Goal: Task Accomplishment & Management: Manage account settings

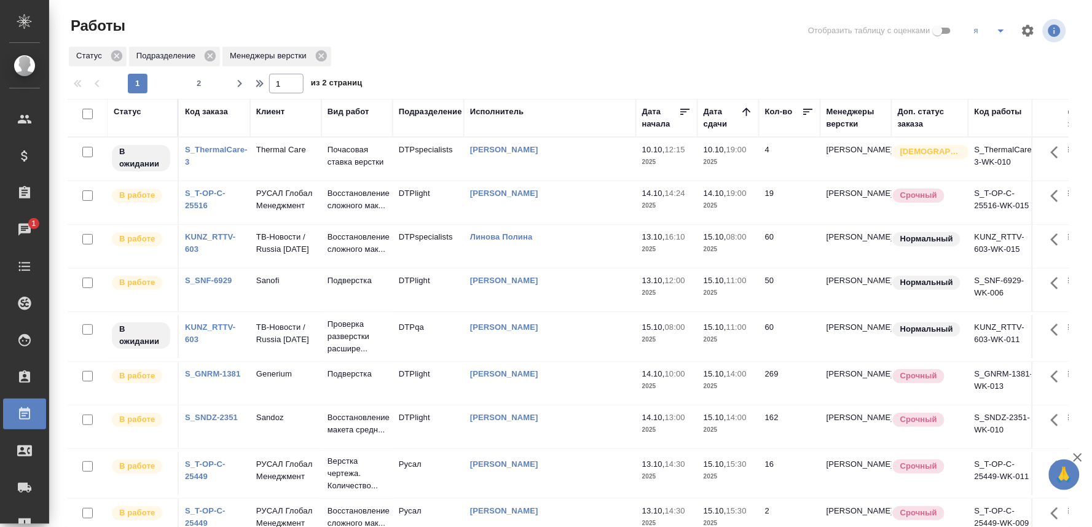
scroll to position [20, 0]
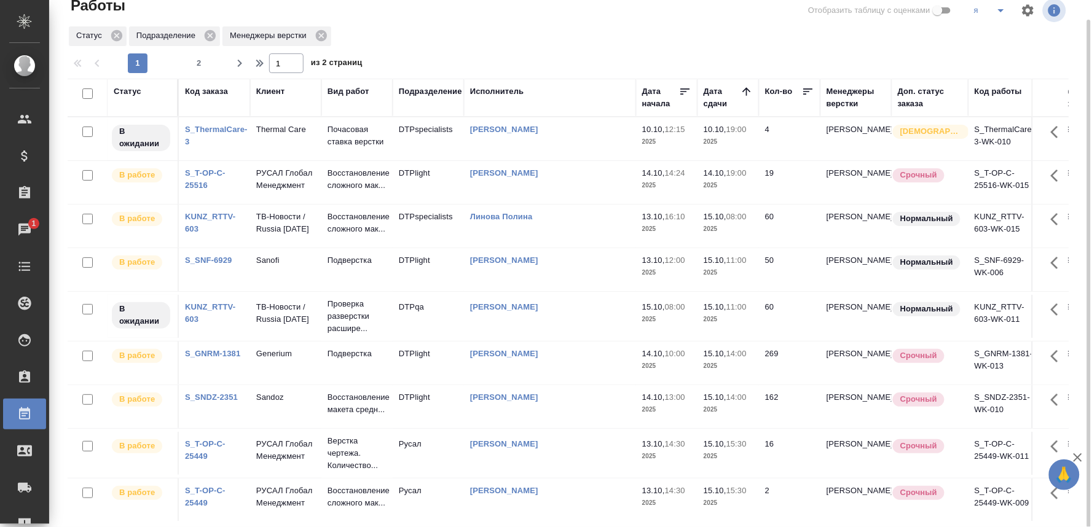
click at [23, 232] on div "Чаты" at bounding box center [9, 230] width 31 height 18
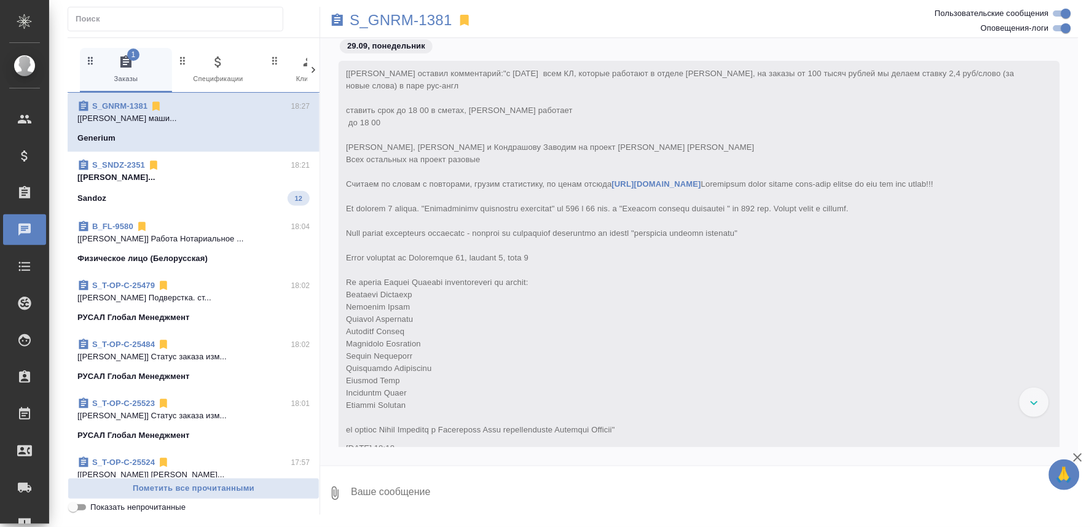
scroll to position [55483, 0]
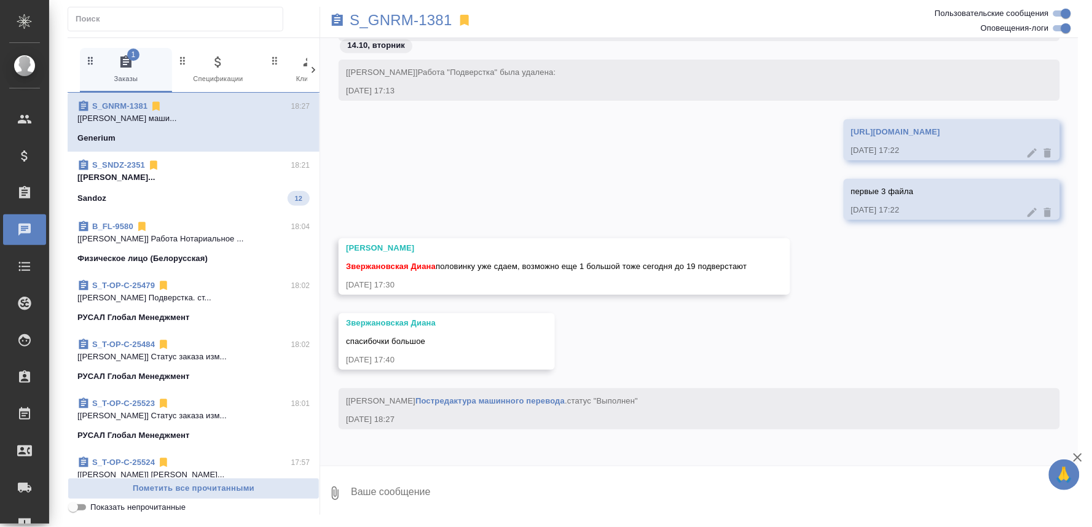
click at [166, 183] on p "[Горшкова Валентина] Работа Постредактур..." at bounding box center [193, 177] width 232 height 12
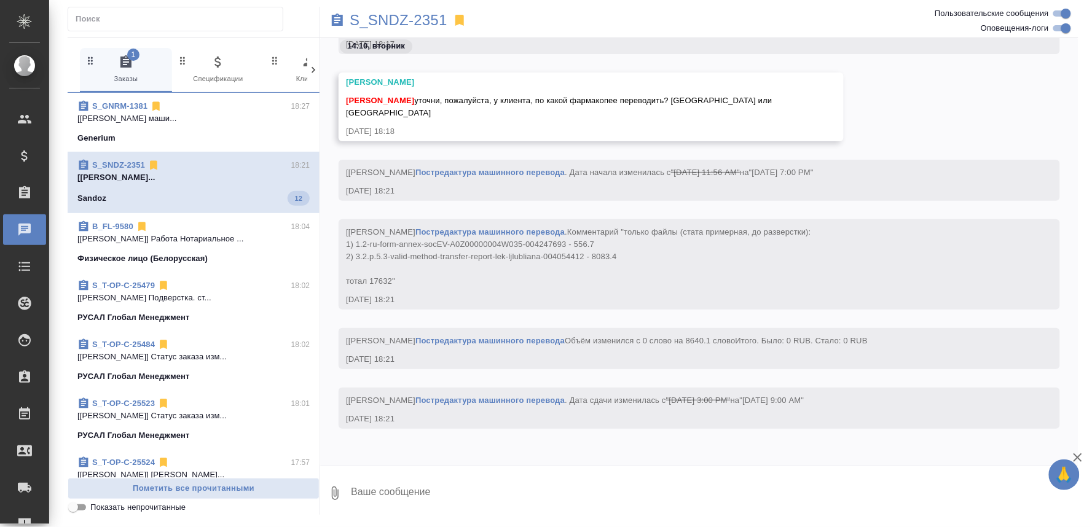
scroll to position [33462, 0]
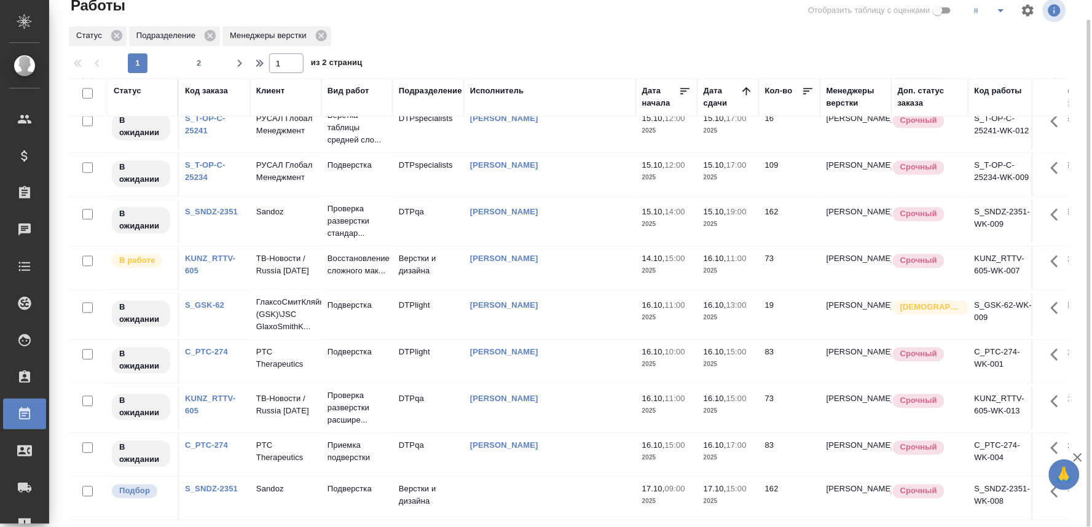
scroll to position [846, 0]
click at [278, 484] on p "Sandoz" at bounding box center [285, 490] width 59 height 12
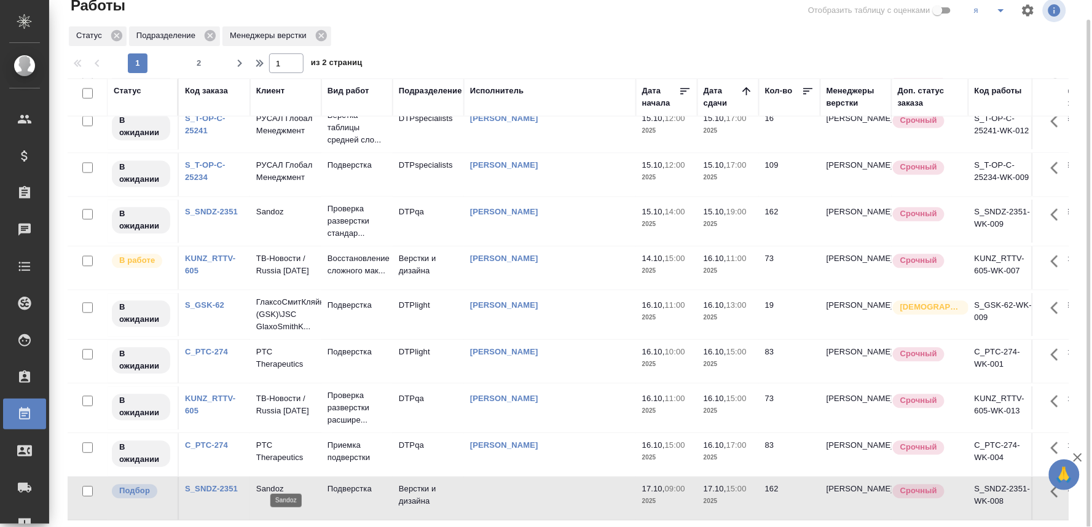
click at [278, 484] on p "Sandoz" at bounding box center [285, 490] width 59 height 12
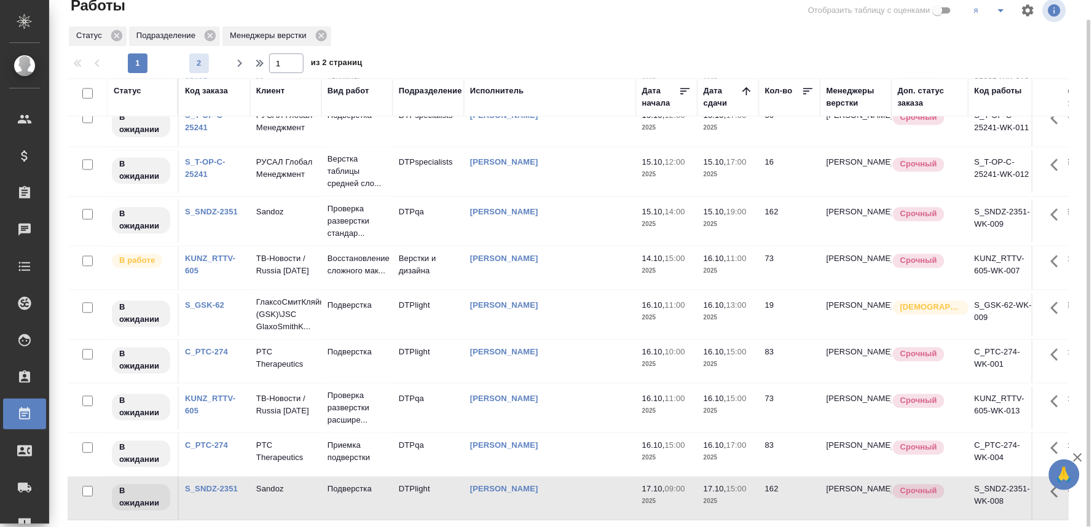
click at [198, 64] on span "2" at bounding box center [199, 63] width 20 height 12
type input "2"
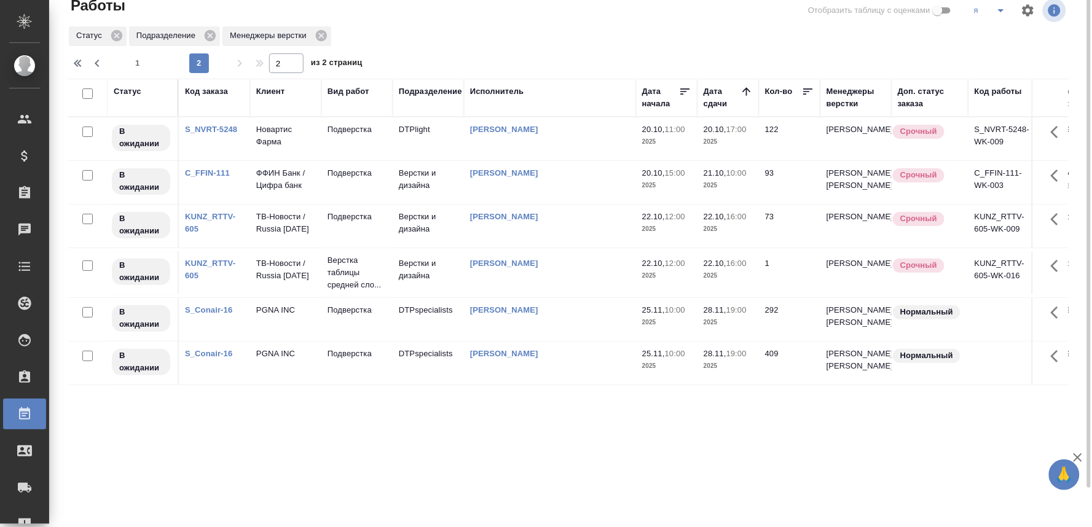
scroll to position [0, 0]
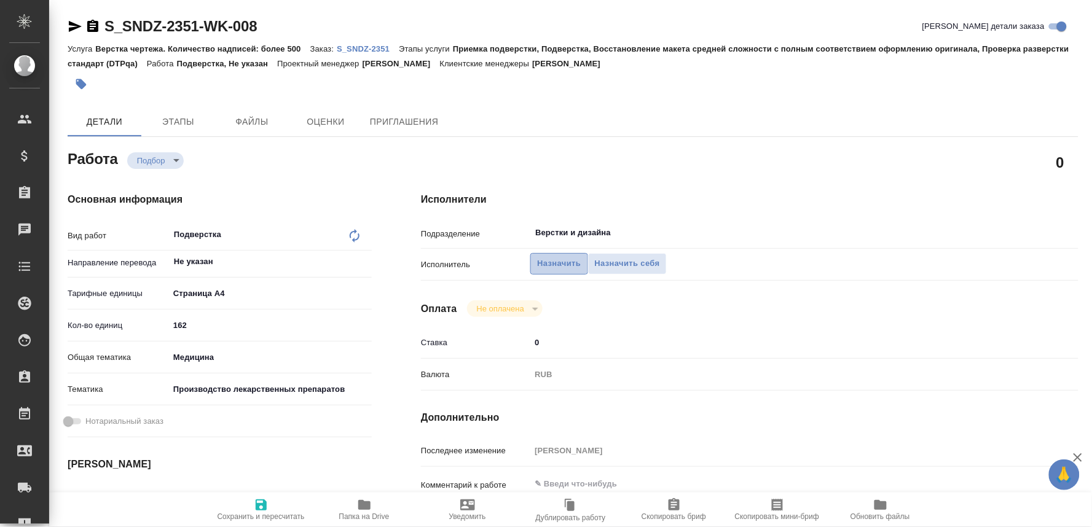
click at [544, 260] on span "Назначить" at bounding box center [559, 264] width 44 height 14
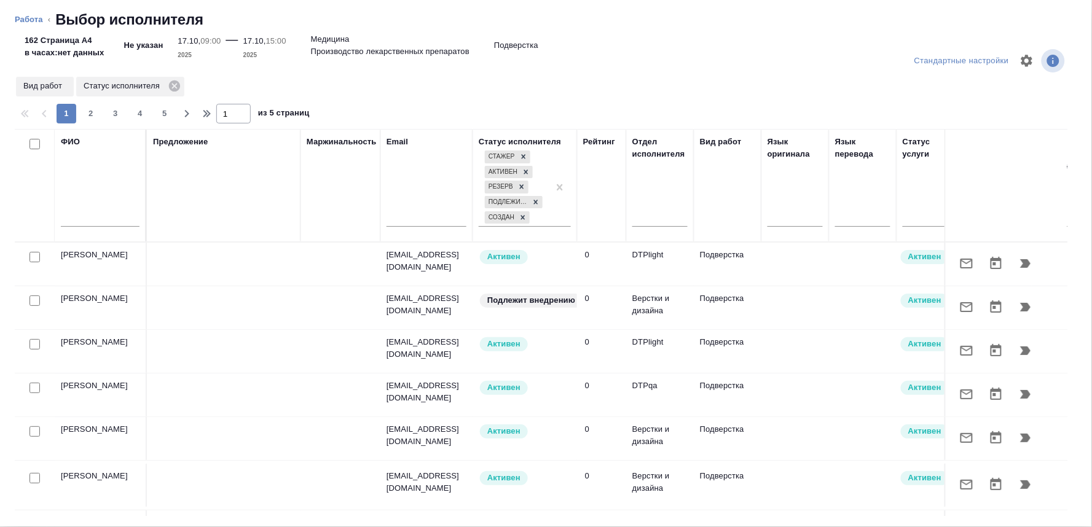
click at [76, 222] on input "text" at bounding box center [100, 218] width 79 height 15
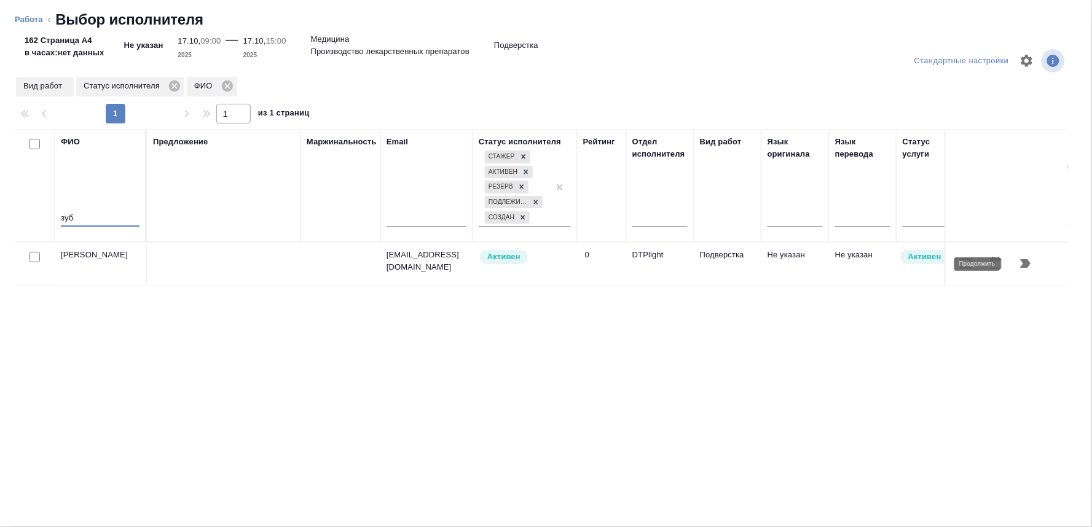
type input "зуб"
click at [1025, 262] on icon "button" at bounding box center [1026, 263] width 10 height 9
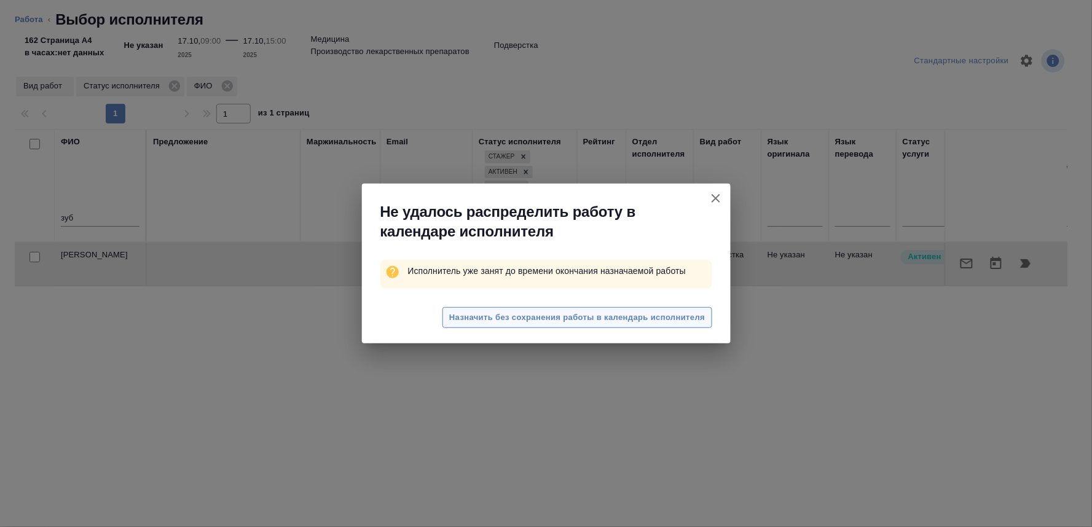
click at [586, 320] on span "Назначить без сохранения работы в календарь исполнителя" at bounding box center [577, 318] width 256 height 14
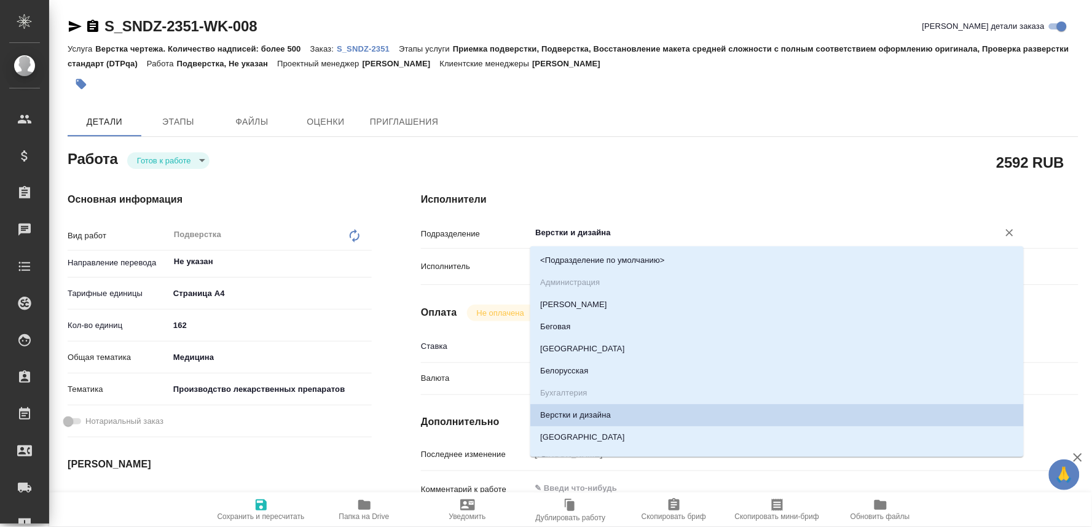
click at [559, 235] on input "Верстки и дизайна" at bounding box center [756, 233] width 445 height 15
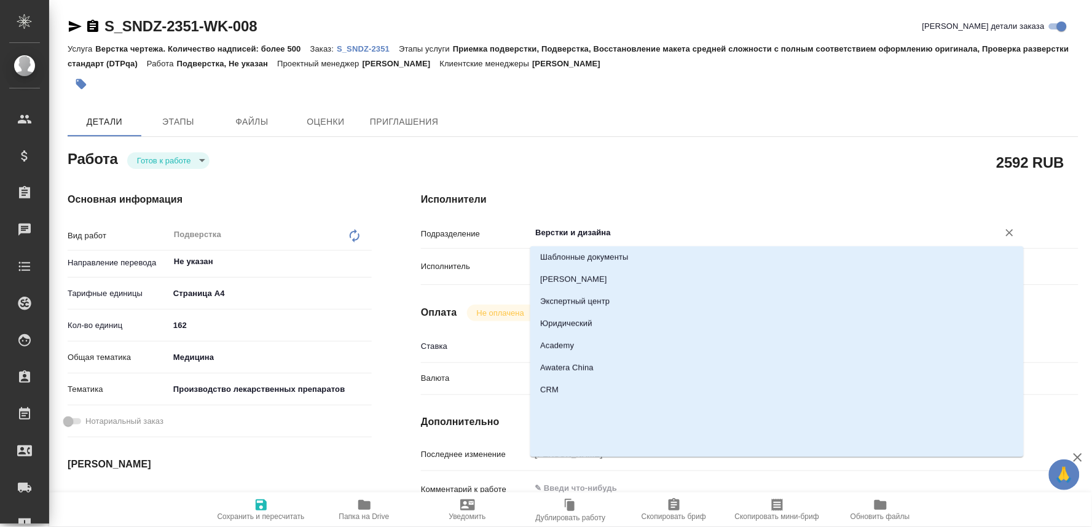
scroll to position [1844, 0]
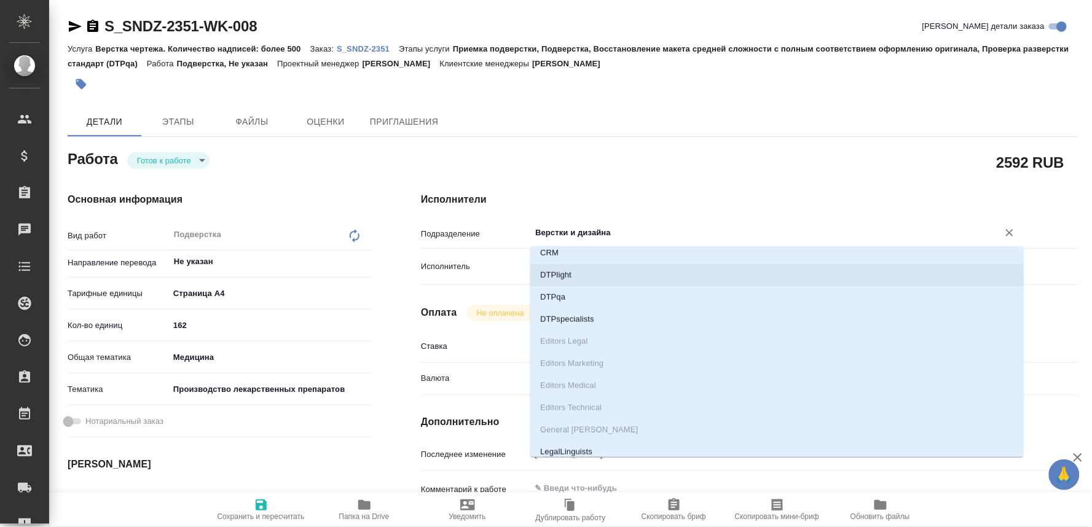
click at [541, 275] on li "DTPlight" at bounding box center [777, 275] width 494 height 22
type input "DTPlight"
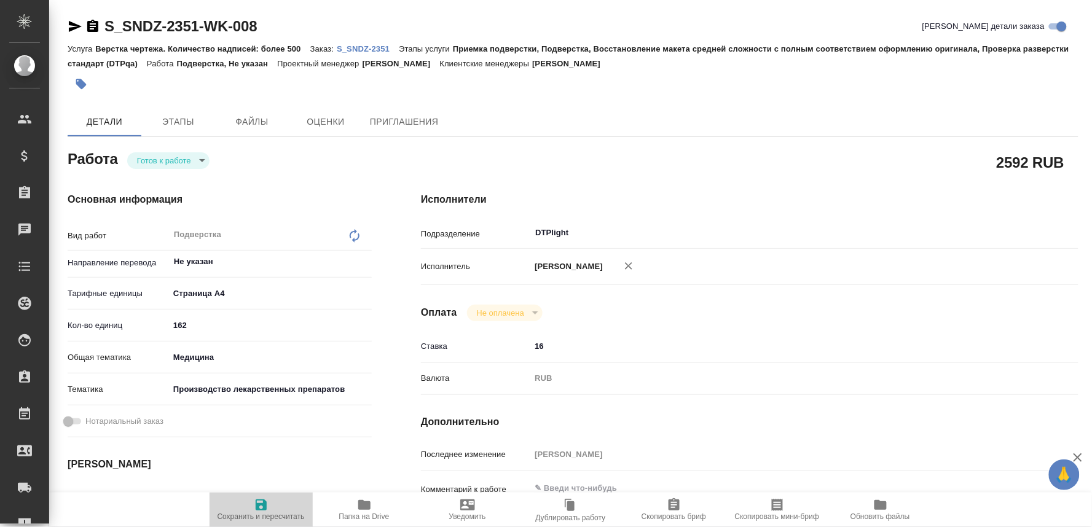
click at [255, 519] on span "Сохранить и пересчитать" at bounding box center [261, 517] width 87 height 9
type input "readyForWork"
type input "Не указан"
type input "5f036ec4e16dec2d6b59c8ff"
type input "162"
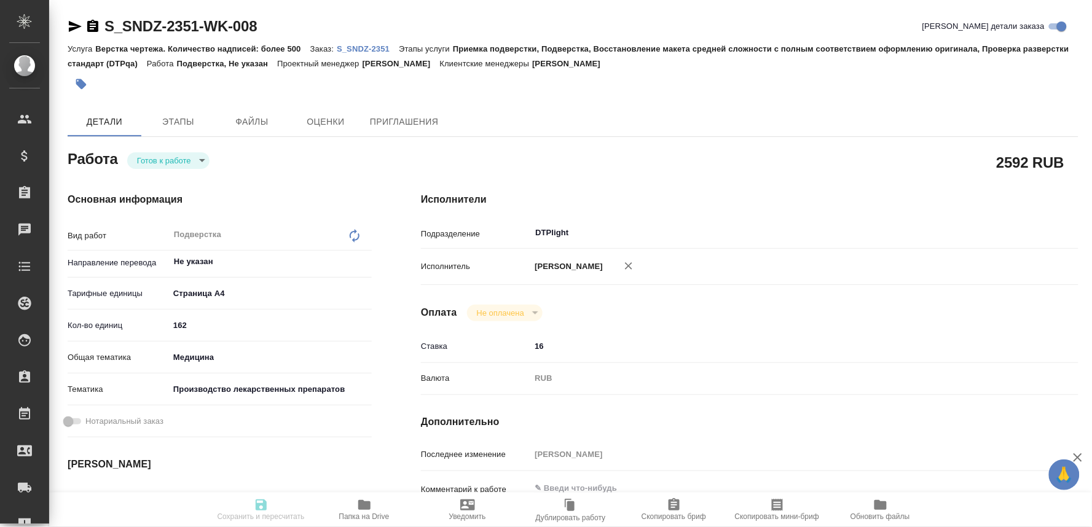
type input "med"
type input "614982fec5ecbb70f805293f"
type input "[DATE] 09:00"
type input "[DATE] 15:00"
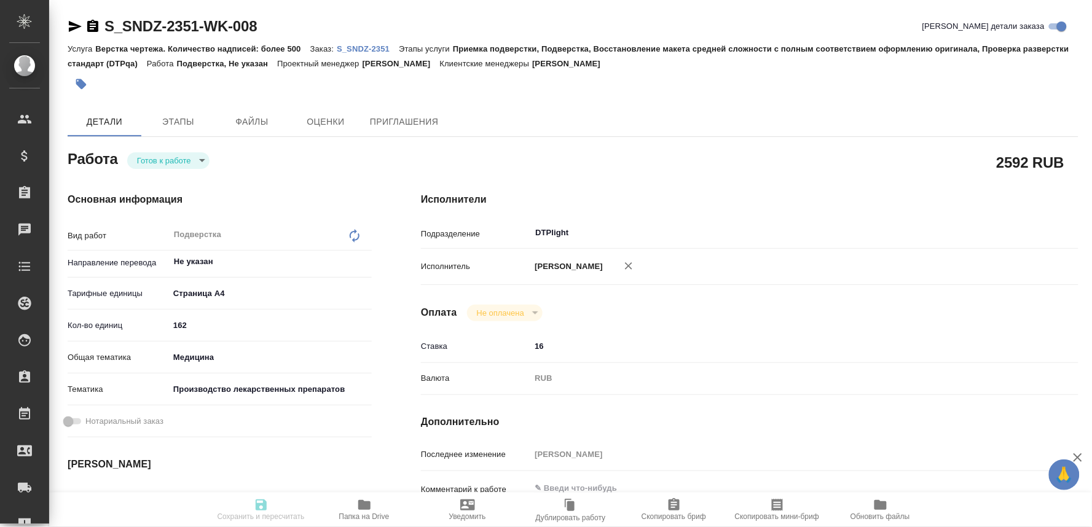
type input "DTPlight"
type input "notPayed"
type input "16"
type input "RUB"
type input "[PERSON_NAME]"
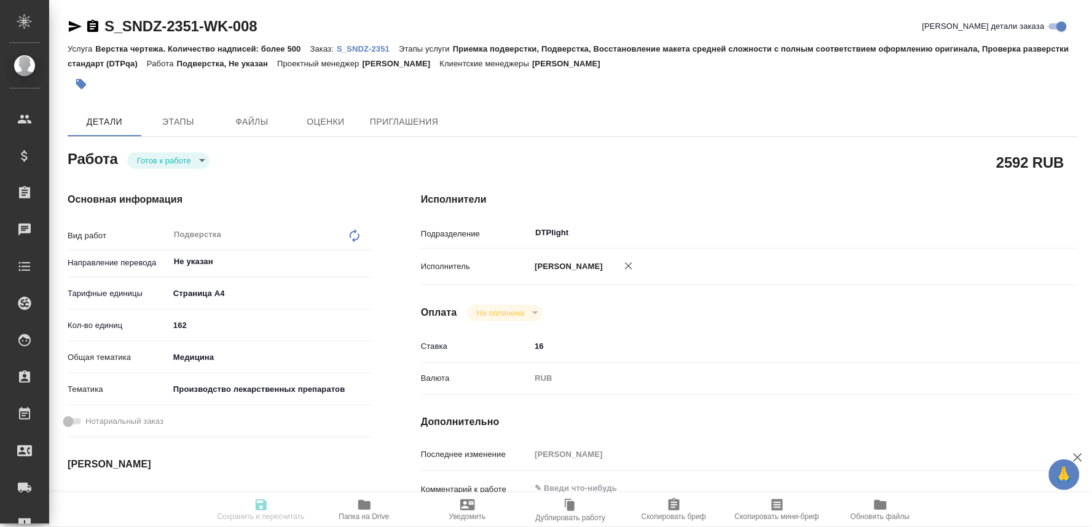
type input "S_SNDZ-2351"
type input "Верстка чертежа. Количество надписей: более 500"
type input "Приемка подверстки, Подверстка, Восстановление макета средней сложности с полны…"
type input "Сайдашева Диляра"
type input "Оксютович Ирина"
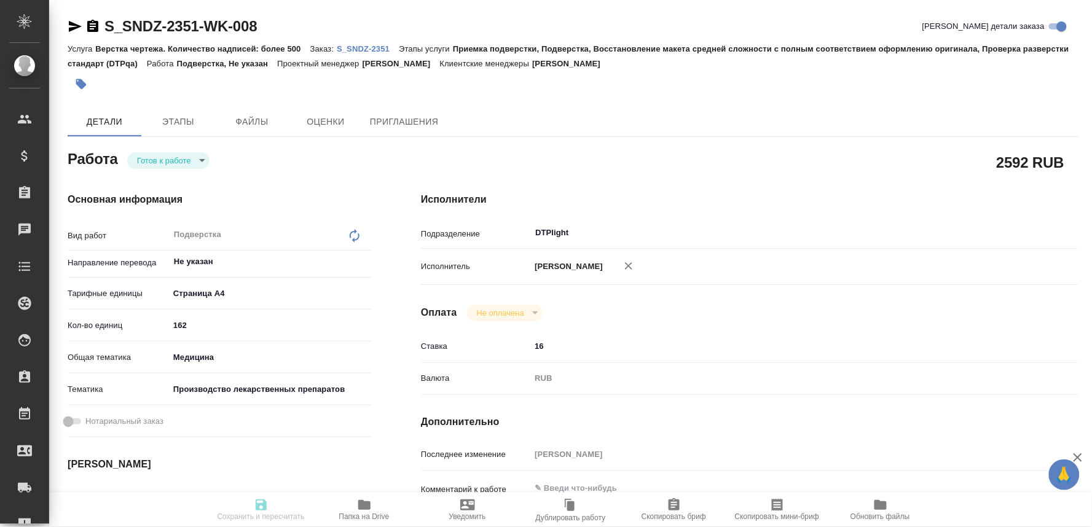
type input "/Clients/Sandoz/Orders/S_SNDZ-2351"
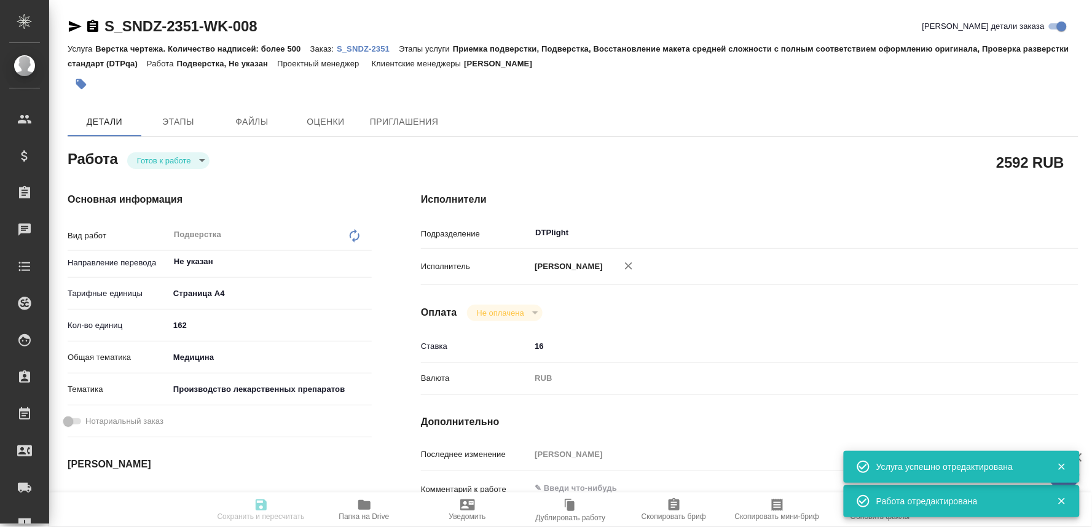
type input "readyForWork"
type input "Не указан"
type input "5f036ec4e16dec2d6b59c8ff"
type input "162"
type input "med"
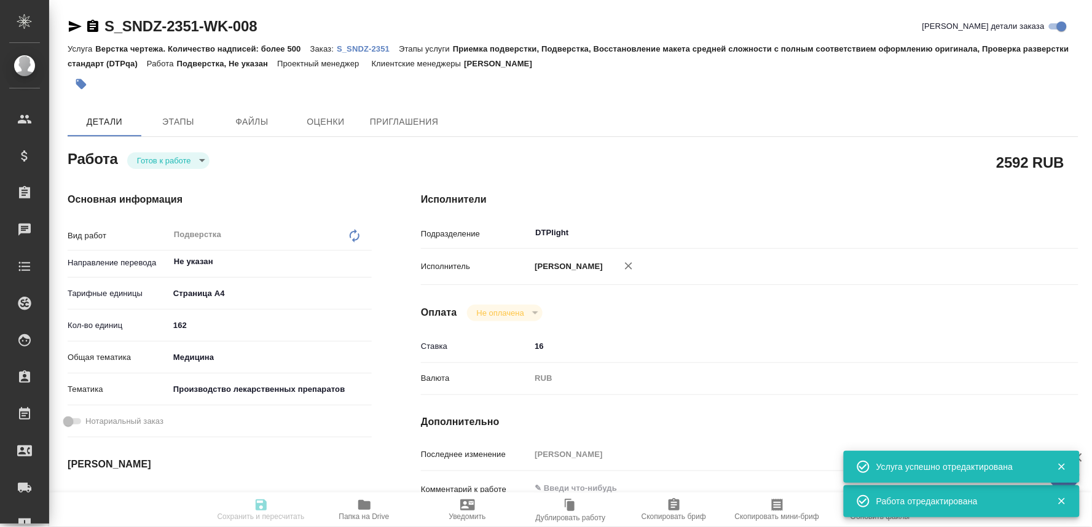
type input "614982fec5ecbb70f805293f"
type input "17.10.2025 09:00"
type input "17.10.2025 15:00"
type input "DTPlight"
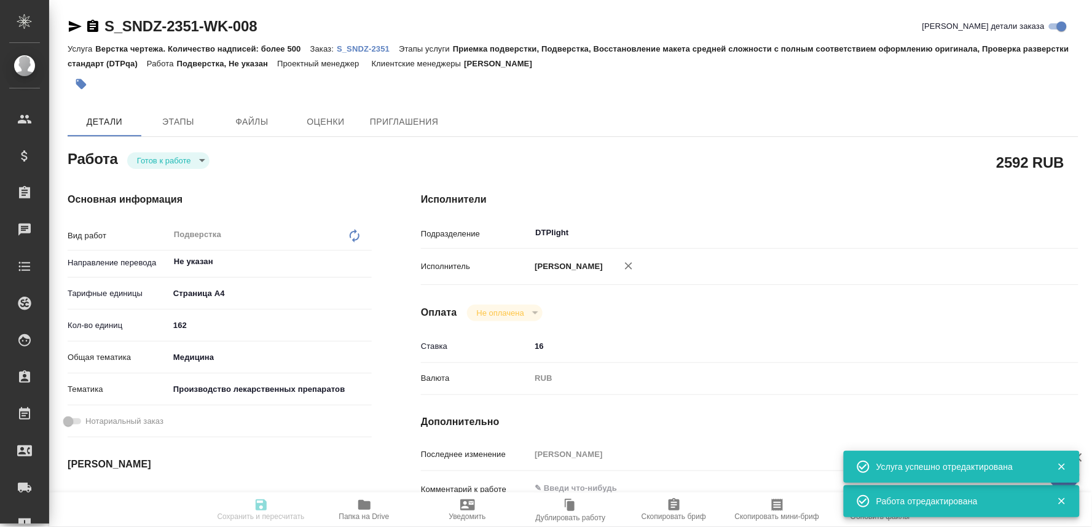
type input "notPayed"
type input "16"
type input "RUB"
type input "[PERSON_NAME]"
type input "S_SNDZ-2351"
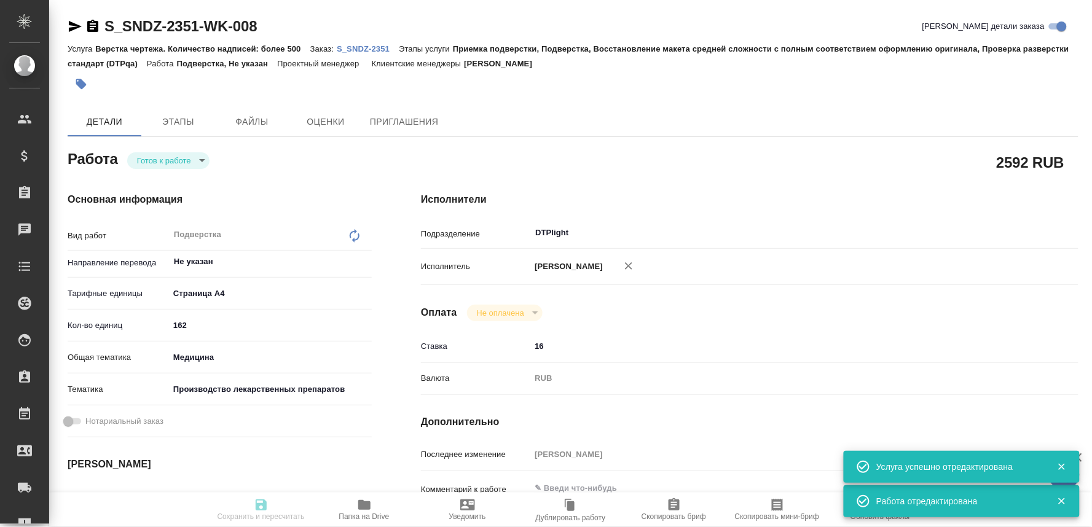
type input "Верстка чертежа. Количество надписей: более 500"
type input "Приемка подверстки, Подверстка, Восстановление макета средней сложности с полны…"
type input "Сайдашева Диляра"
type input "[PERSON_NAME]"
type input "/Clients/Sandoz/Orders/S_SNDZ-2351"
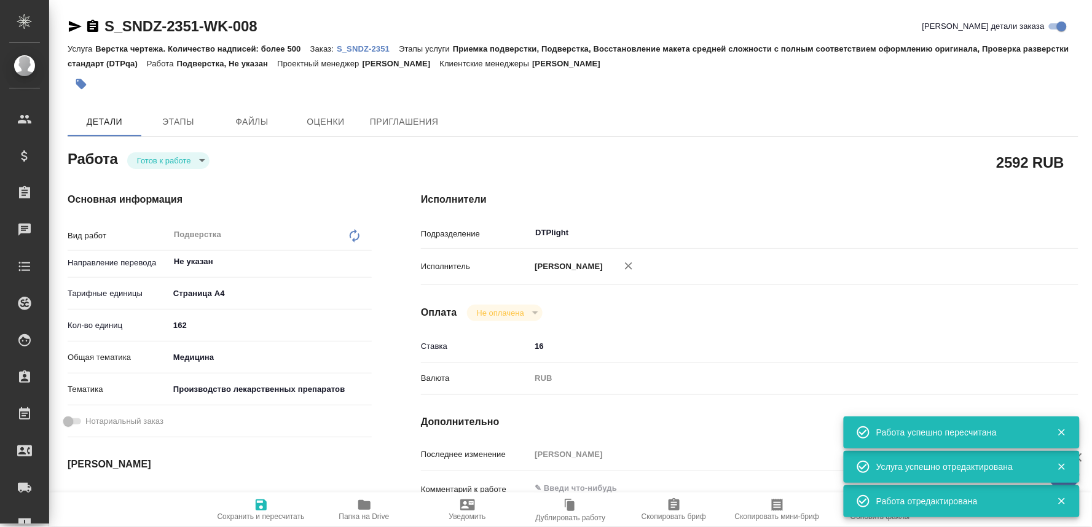
click at [191, 152] on body "🙏 .cls-1 fill:#fff; AWATERA Oksiutovich Irina Клиенты Спецификации Заказы 0 Чат…" at bounding box center [546, 263] width 1092 height 527
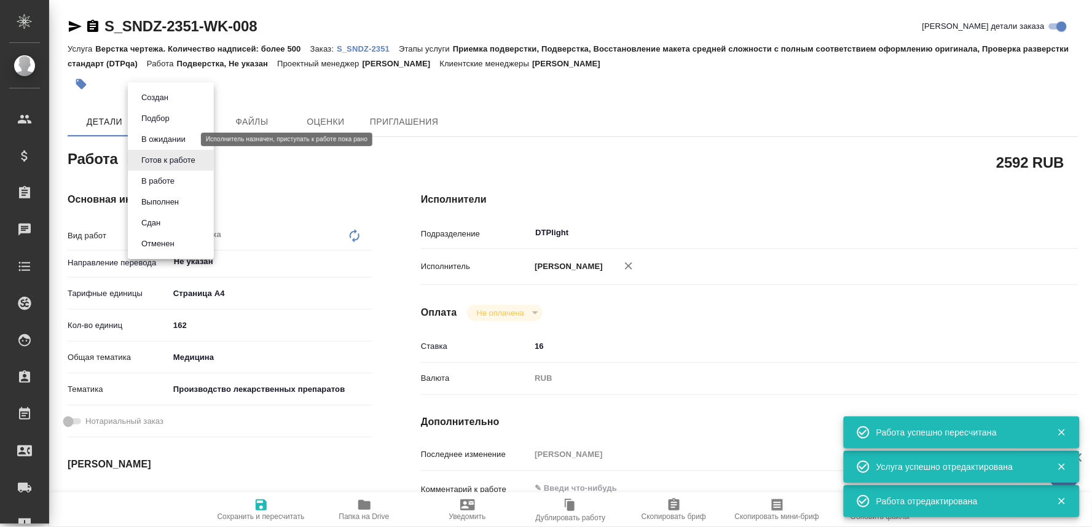
click at [164, 138] on button "В ожидании" at bounding box center [164, 140] width 52 height 14
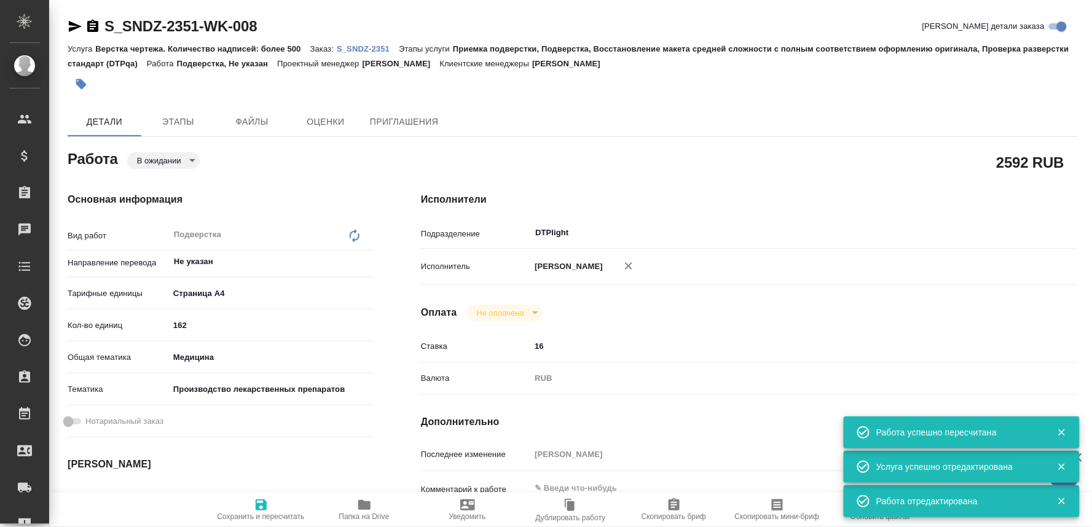
type textarea "x"
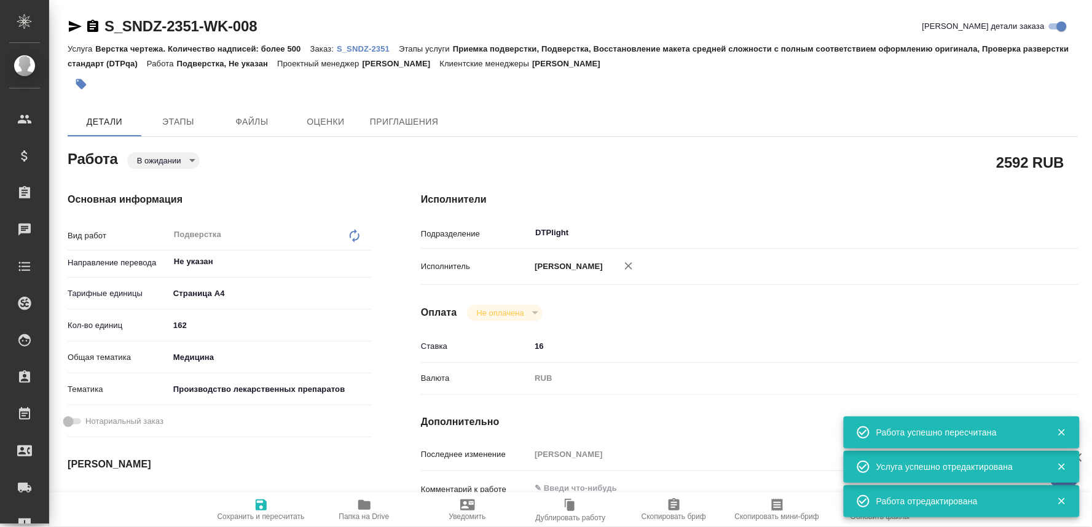
click at [261, 514] on span "Сохранить и пересчитать" at bounding box center [261, 517] width 87 height 9
type textarea "x"
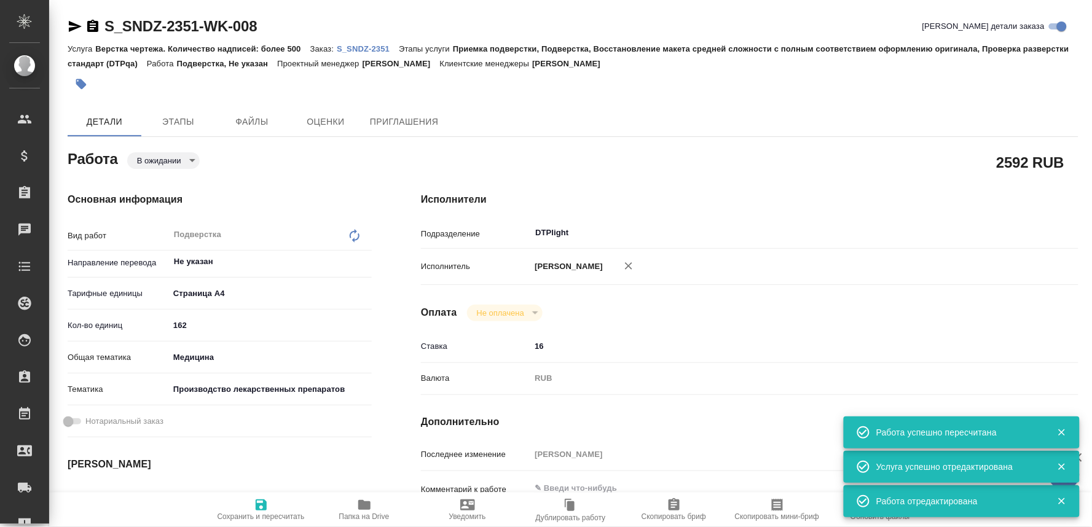
type textarea "x"
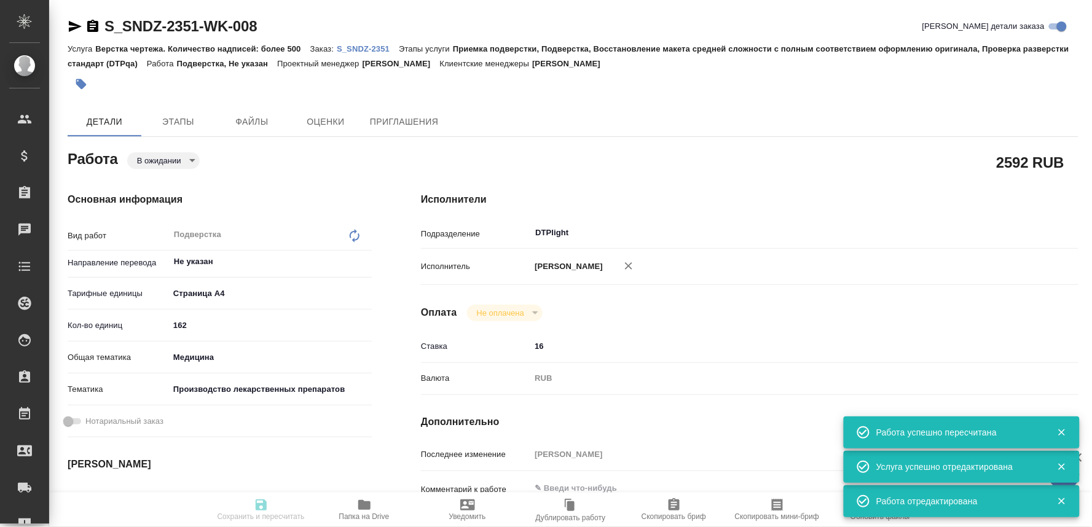
type textarea "x"
type input "pending"
type textarea "Подверстка"
type textarea "x"
type input "Не указан"
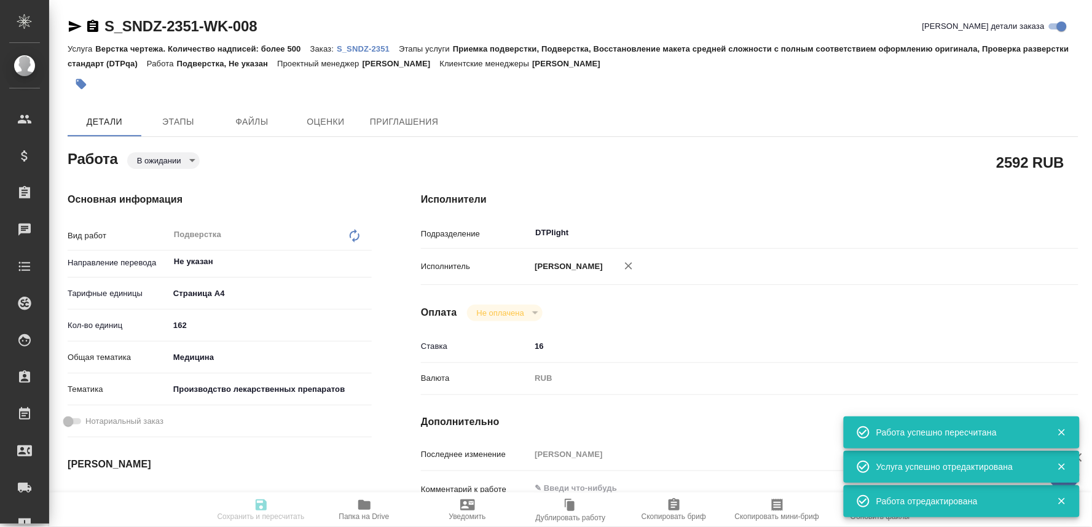
type input "5f036ec4e16dec2d6b59c8ff"
type input "162"
type input "med"
type input "614982fec5ecbb70f805293f"
type input "17.10.2025 09:00"
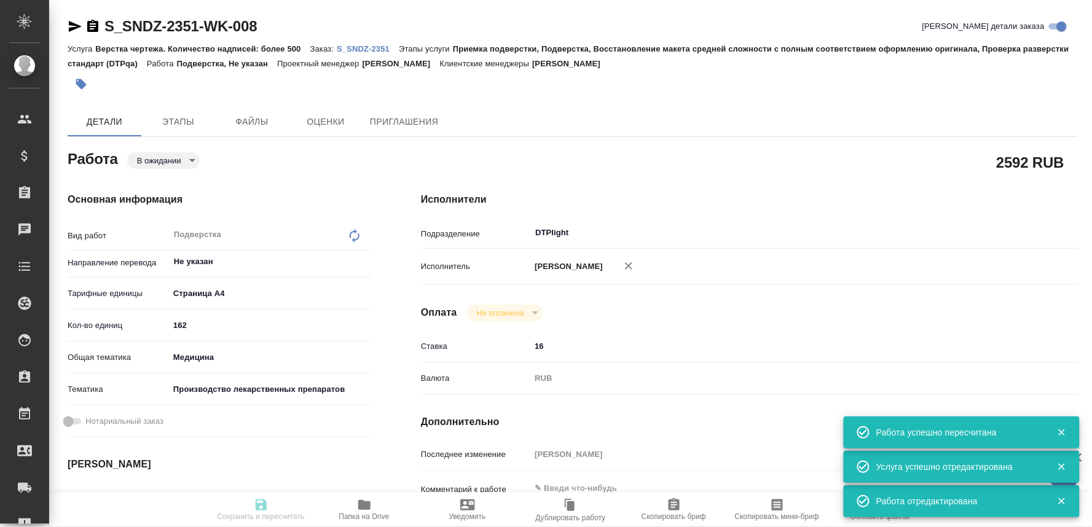
type input "17.10.2025 15:00"
type input "DTPlight"
type input "notPayed"
type input "16"
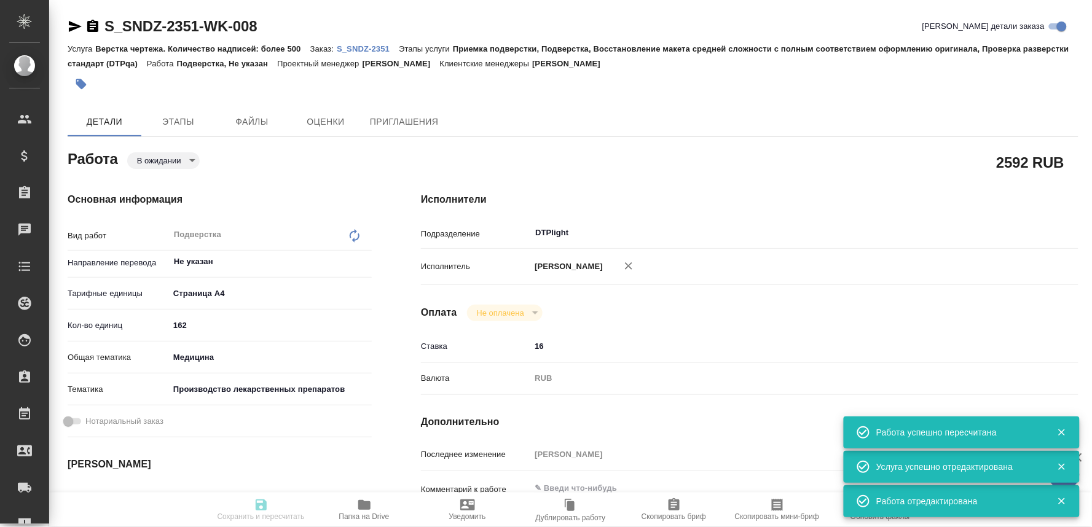
type input "RUB"
type input "[PERSON_NAME]"
type textarea "x"
type textarea "/Clients/Sandoz/Orders/S_SNDZ-2351/DTP/S_SNDZ-2351-WK-008"
type textarea "x"
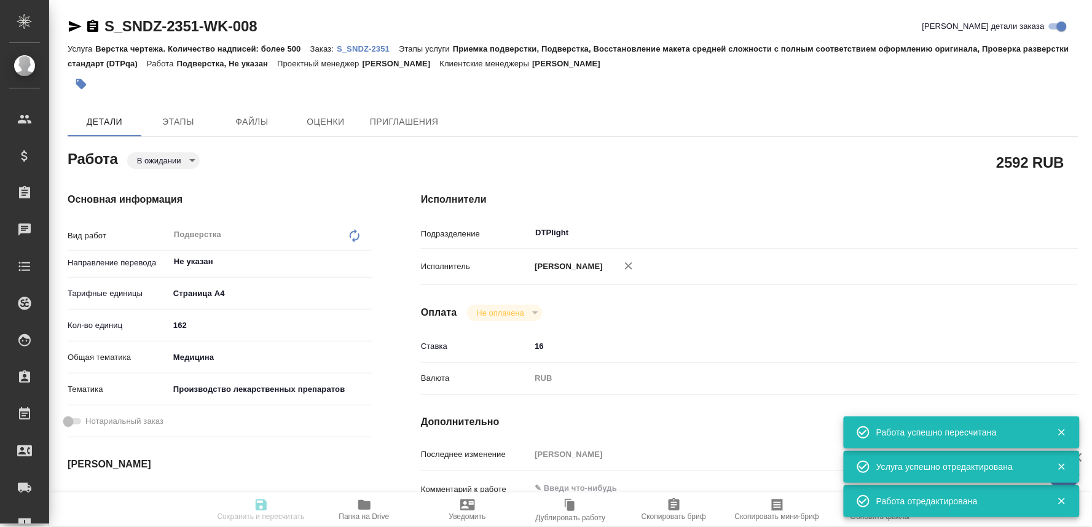
type input "S_SNDZ-2351"
type input "Верстка чертежа. Количество надписей: более 500"
type input "Приемка подверстки, Подверстка, Восстановление макета средней сложности с полны…"
type input "Сайдашева Диляра"
type input "[PERSON_NAME]"
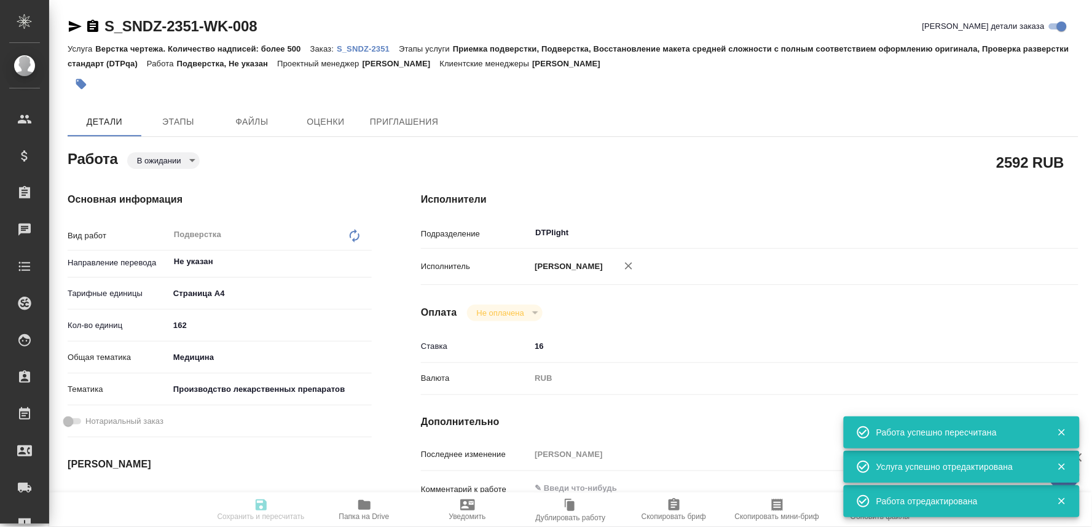
type input "/Clients/Sandoz/Orders/S_SNDZ-2351"
type textarea "x"
type textarea "предварительная статат на ред: 1) 1.6.11-04016-ru-flowchart-en-ru-004146802 - 1…"
type textarea "x"
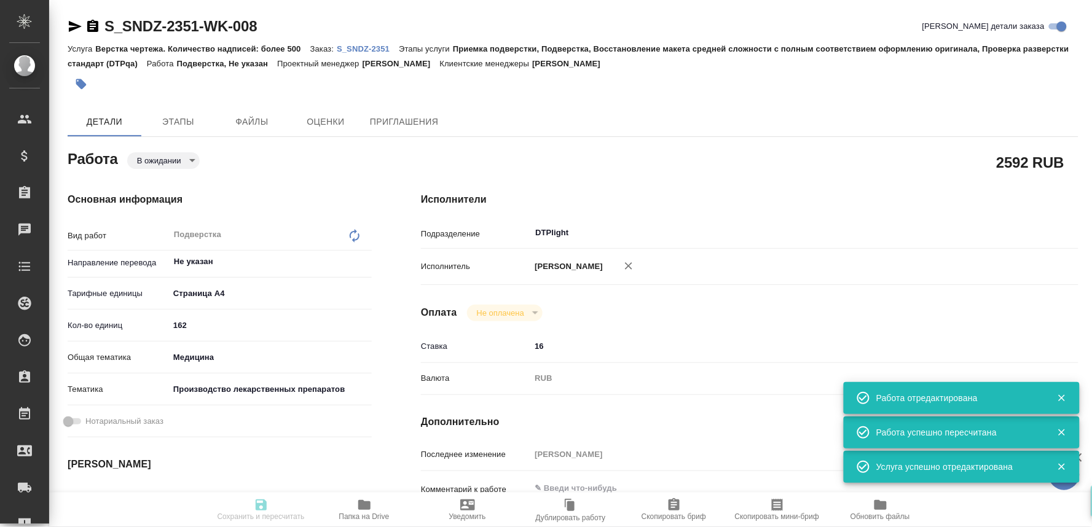
type textarea "x"
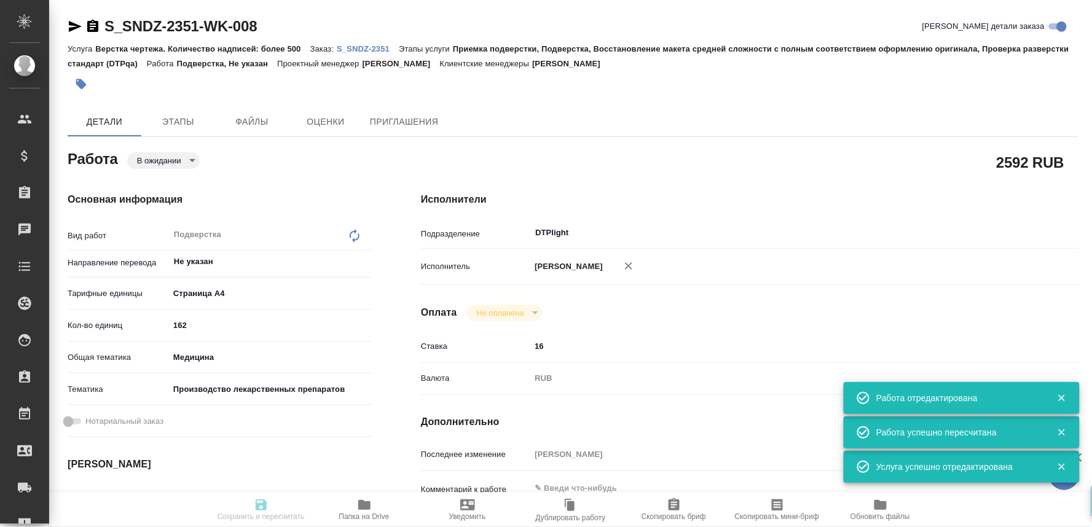
type textarea "x"
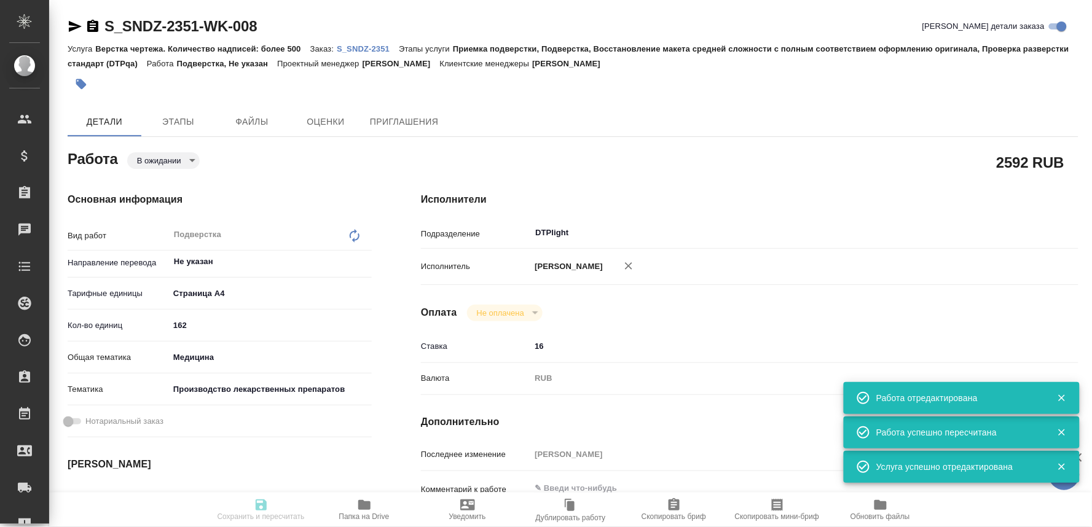
type input "pending"
type textarea "Подверстка"
type textarea "x"
type input "Не указан"
type input "5f036ec4e16dec2d6b59c8ff"
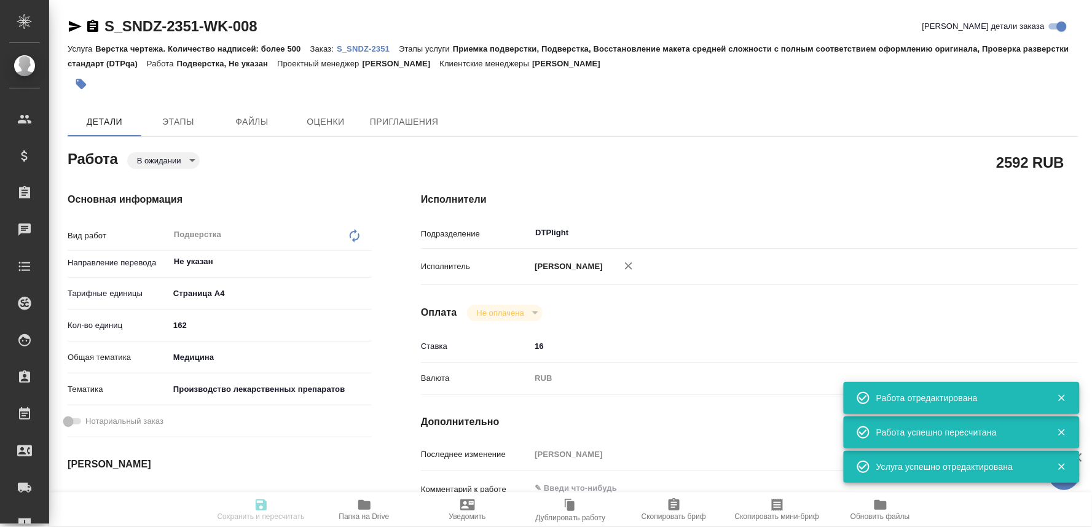
type input "162"
type input "med"
type input "614982fec5ecbb70f805293f"
type input "17.10.2025 09:00"
type input "17.10.2025 15:00"
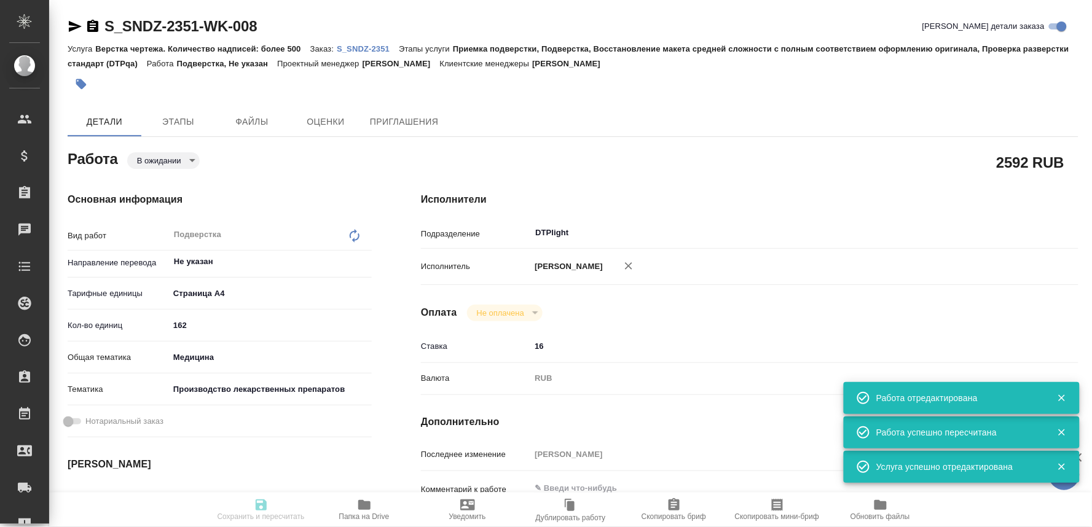
type input "17.10.2025 15:00"
type input "DTPlight"
type input "notPayed"
type input "16"
type input "RUB"
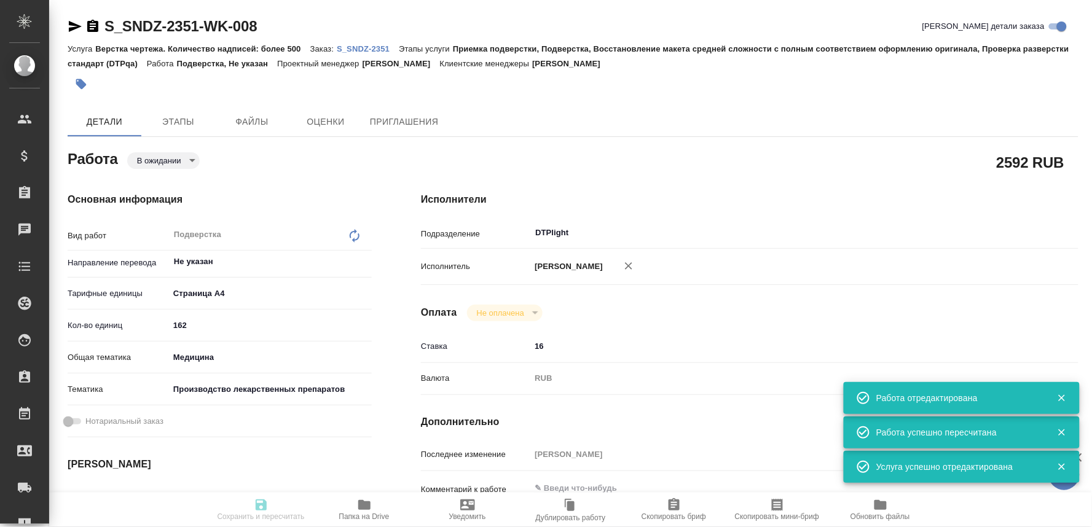
type input "[PERSON_NAME]"
type textarea "x"
type textarea "/Clients/Sandoz/Orders/S_SNDZ-2351/DTP/S_SNDZ-2351-WK-008"
type textarea "x"
type input "S_SNDZ-2351"
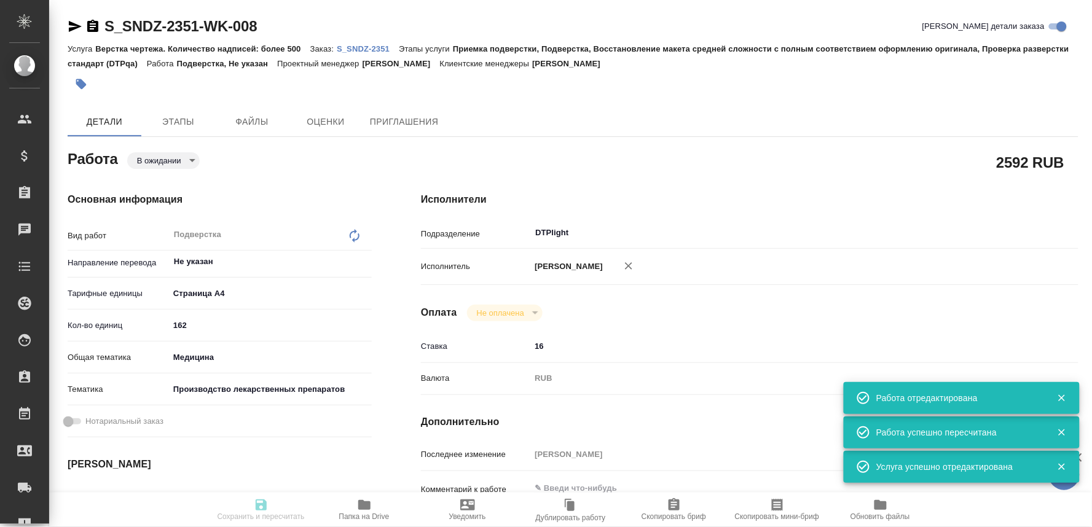
type input "Верстка чертежа. Количество надписей: более 500"
type input "Приемка подверстки, Подверстка, Восстановление макета средней сложности с полны…"
type input "Сайдашева Диляра"
type input "[PERSON_NAME]"
type input "/Clients/Sandoz/Orders/S_SNDZ-2351"
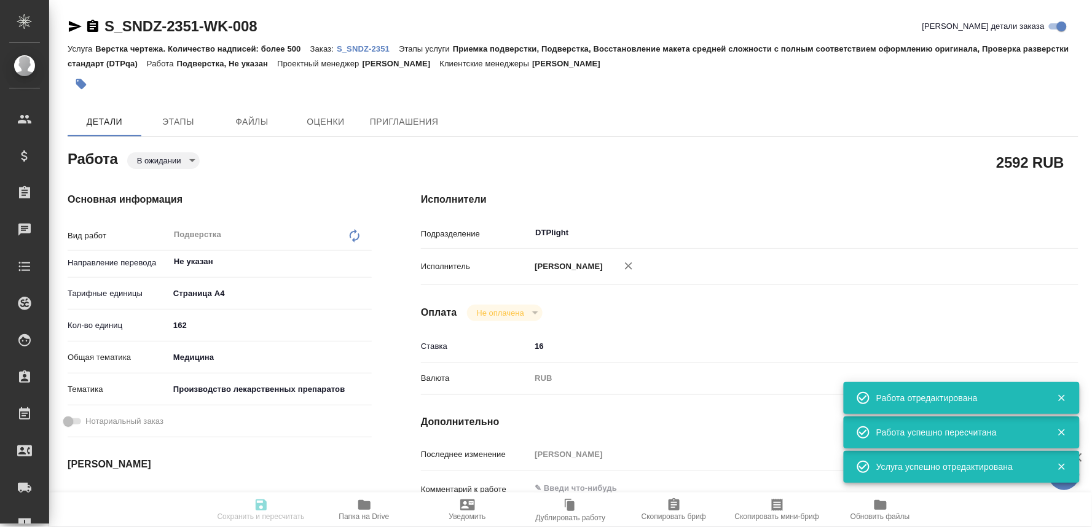
type textarea "x"
type textarea "предварительная статат на ред: 1) 1.6.11-04016-ru-flowchart-en-ru-004146802 - 1…"
type textarea "x"
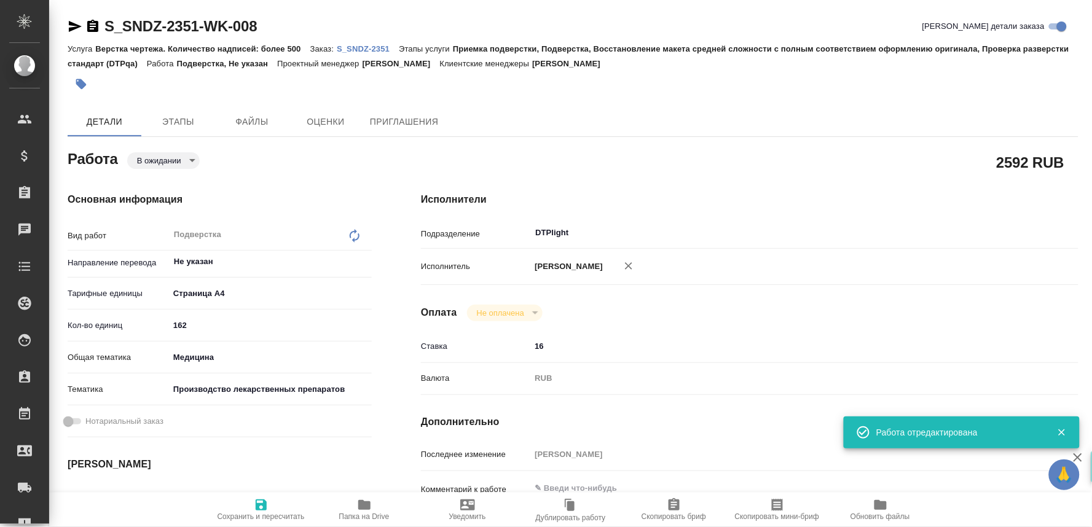
type textarea "x"
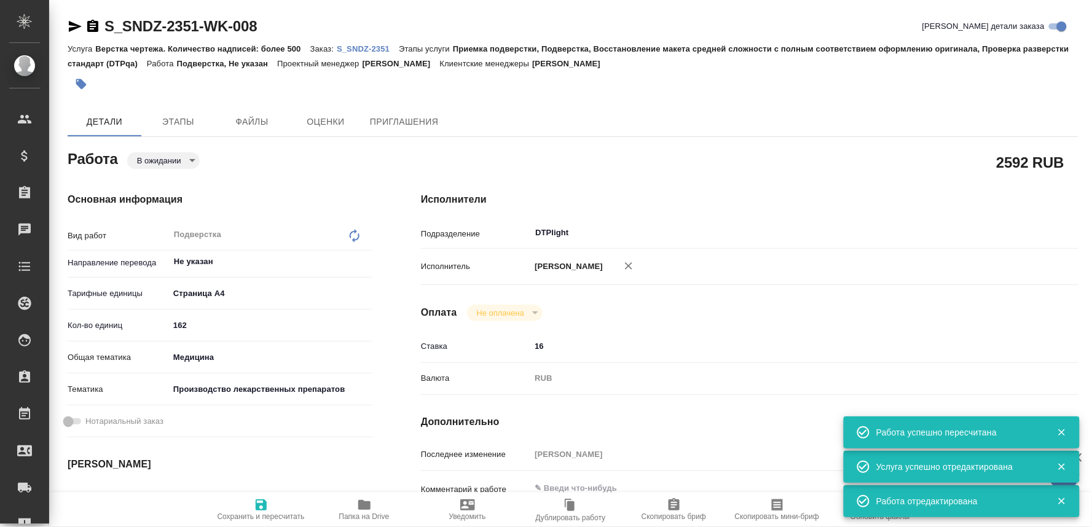
type textarea "x"
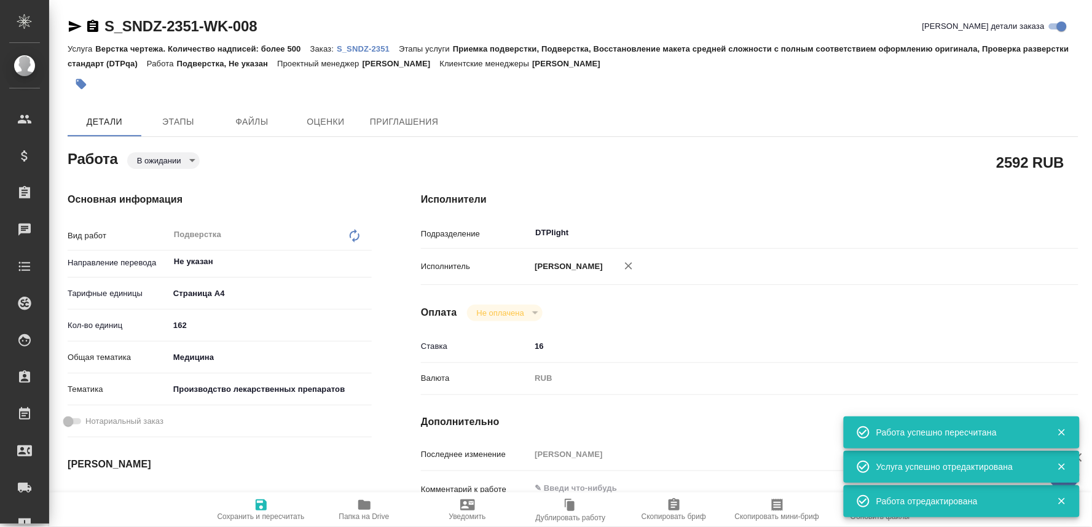
type textarea "x"
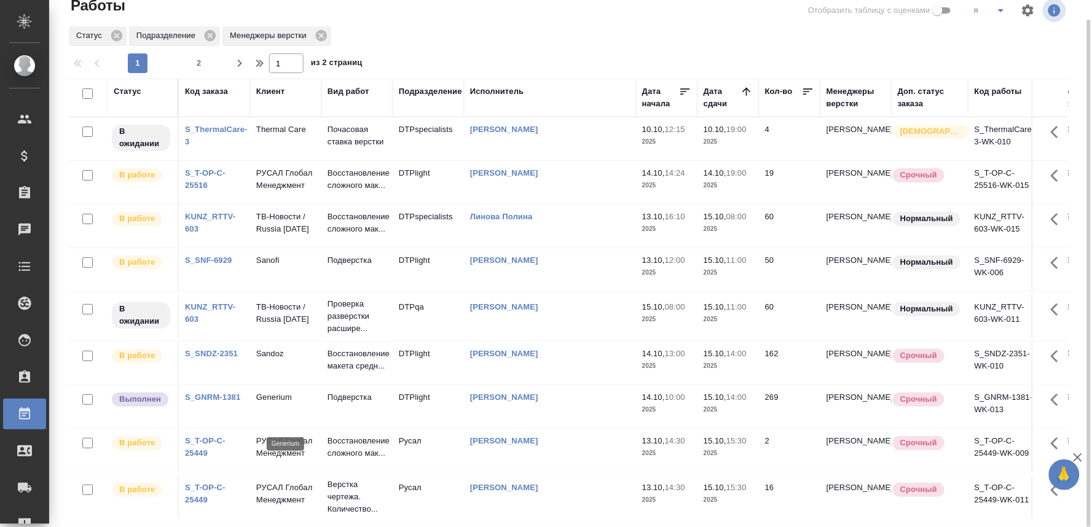
click at [269, 404] on p "Generium" at bounding box center [285, 398] width 59 height 12
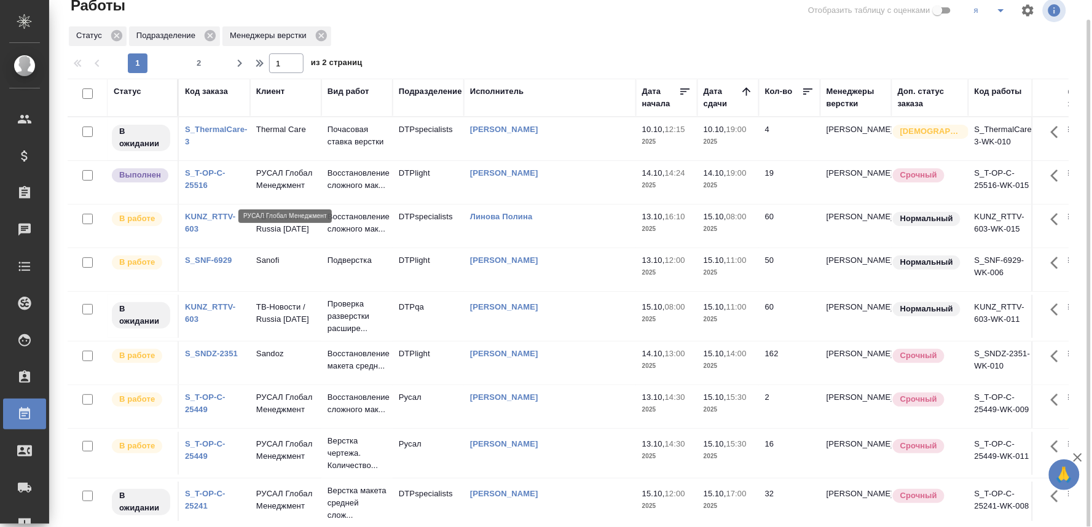
click at [280, 180] on p "РУСАЛ Глобал Менеджмент" at bounding box center [285, 179] width 59 height 25
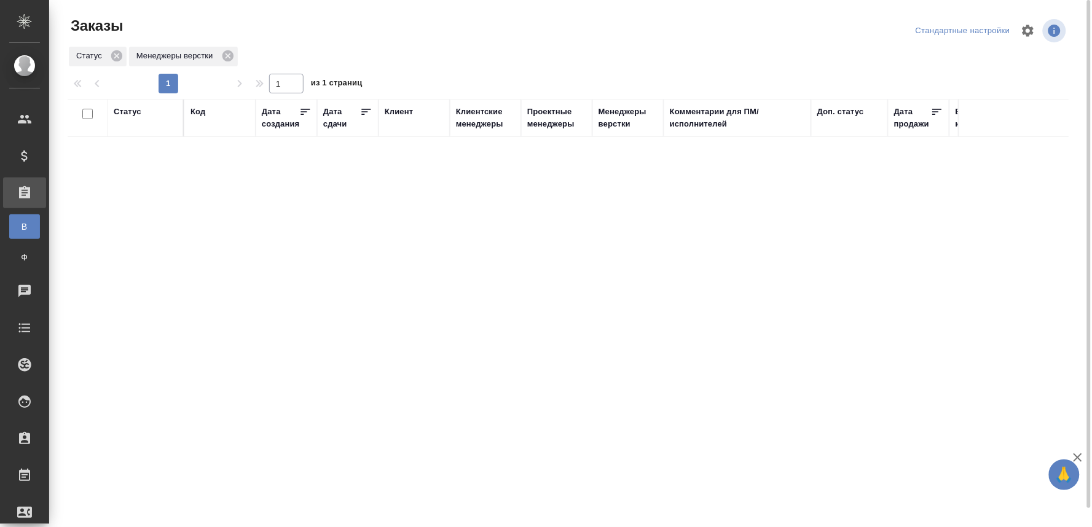
click at [453, 217] on div "Статус Код Дата создания Дата сдачи [PERSON_NAME] менеджеры Проектные менеджеры…" at bounding box center [568, 320] width 1001 height 443
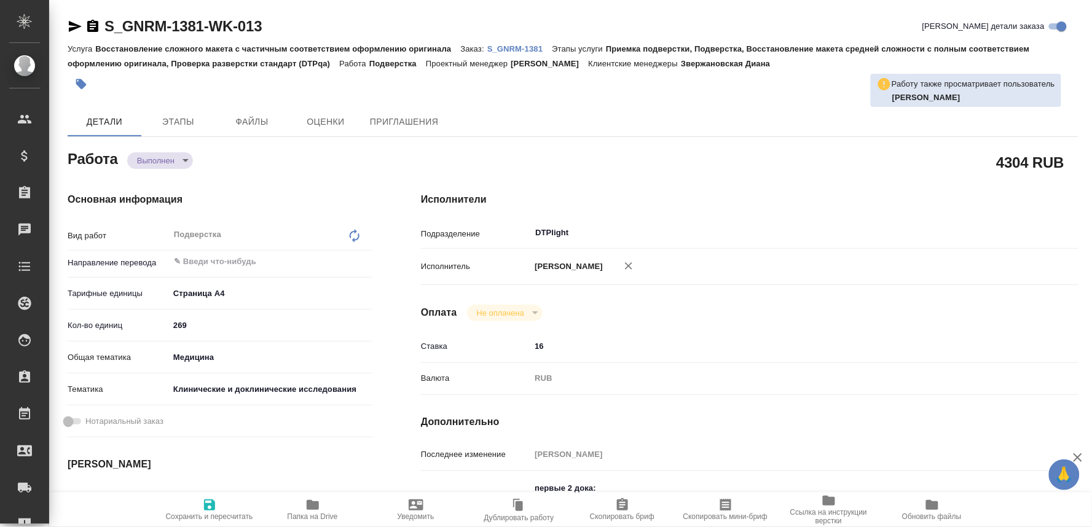
click at [304, 510] on span "Папка на Drive" at bounding box center [313, 509] width 89 height 23
click at [511, 50] on p "S_GNRM-1381" at bounding box center [519, 48] width 65 height 9
click at [154, 158] on body "🙏 .cls-1 fill:#fff; AWATERA Oksiutovich Irina Клиенты Спецификации Заказы 0 Чат…" at bounding box center [546, 263] width 1092 height 527
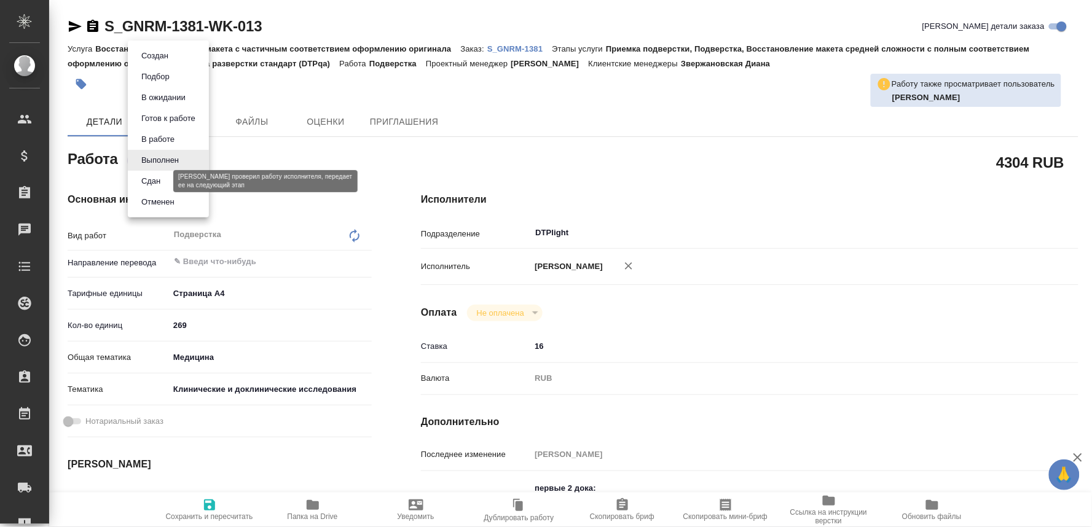
click at [144, 183] on button "Сдан" at bounding box center [151, 182] width 26 height 14
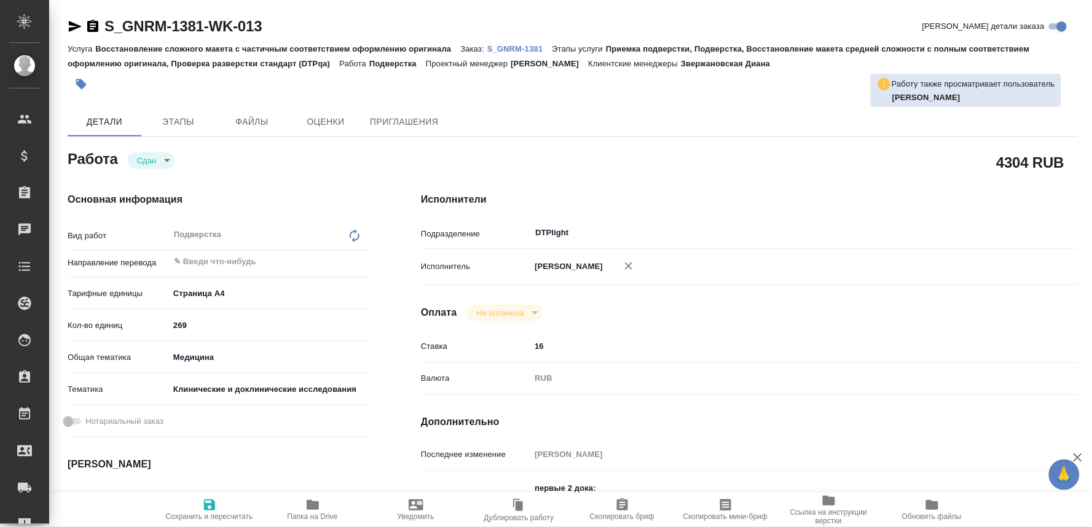
type textarea "x"
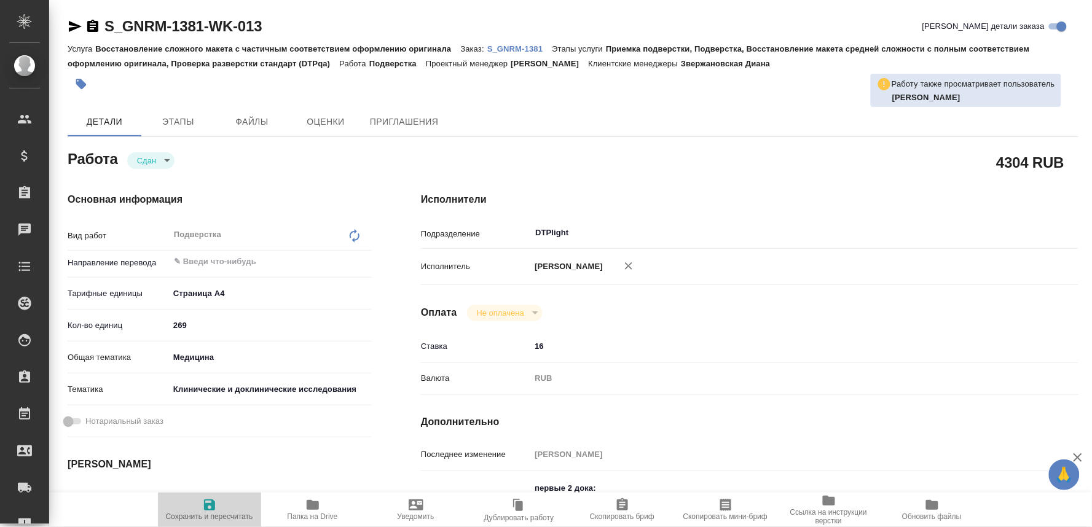
click at [203, 500] on icon "button" at bounding box center [209, 505] width 15 height 15
type textarea "x"
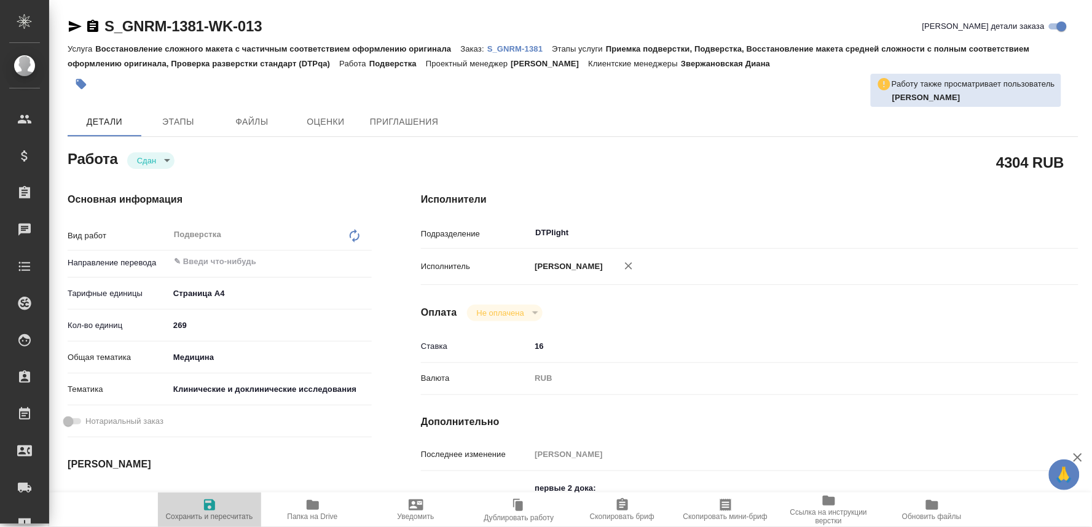
type textarea "x"
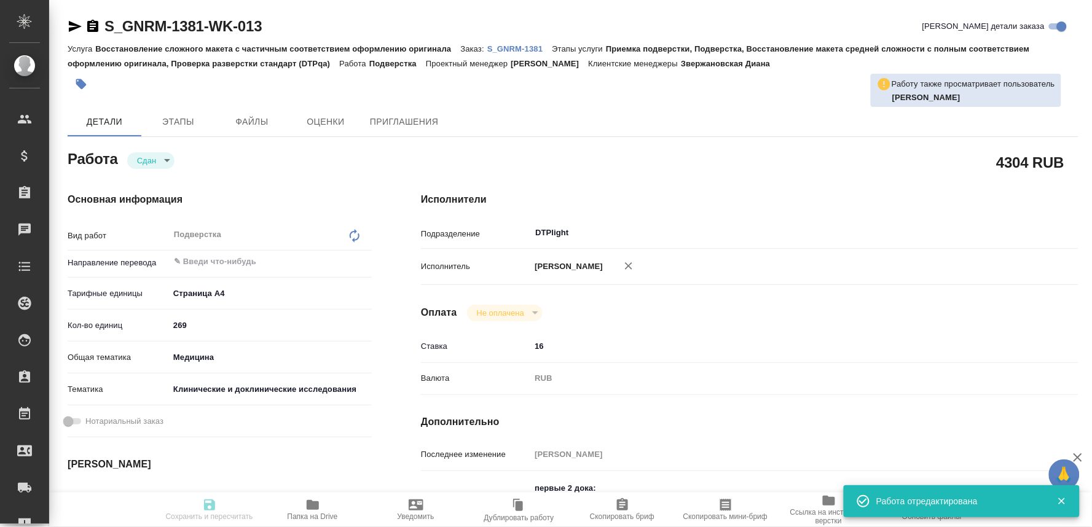
type textarea "x"
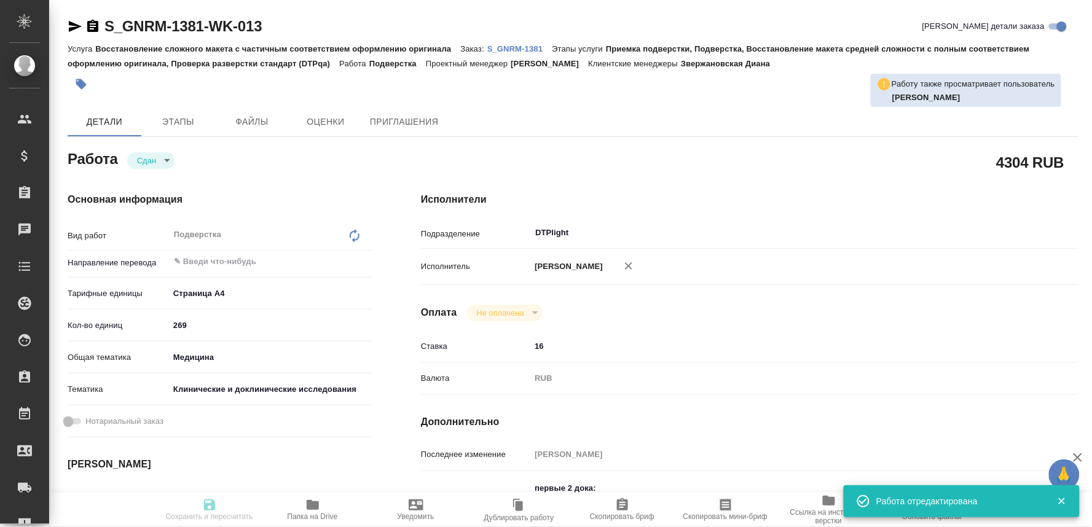
type input "closed"
type textarea "Подверстка"
type textarea "x"
type input "5f036ec4e16dec2d6b59c8ff"
type input "269"
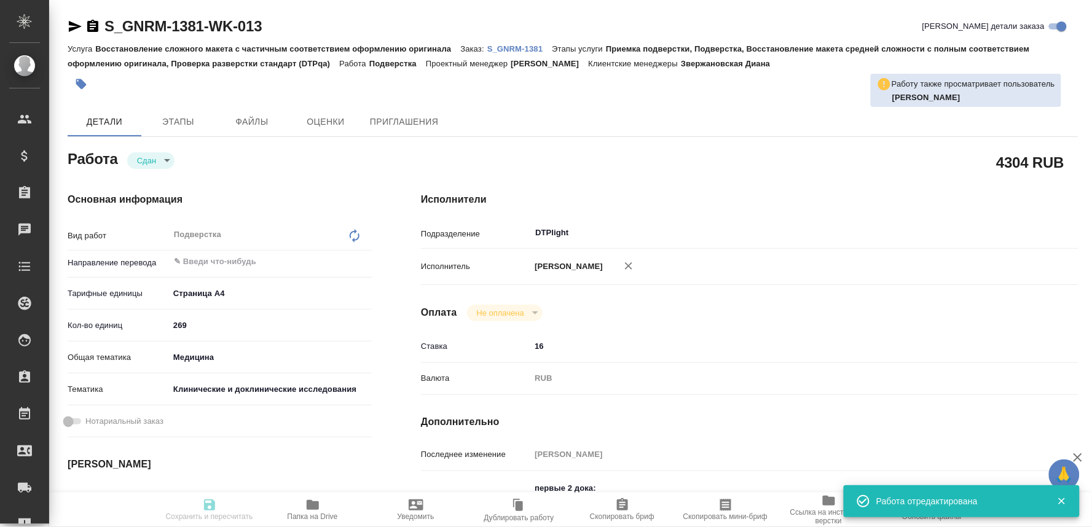
type input "med"
type input "5a8b8b956a9677013d343d9e"
type input "14.10.2025 10:00"
type input "14.10.2025 17:11"
type input "15.10.2025 14:00"
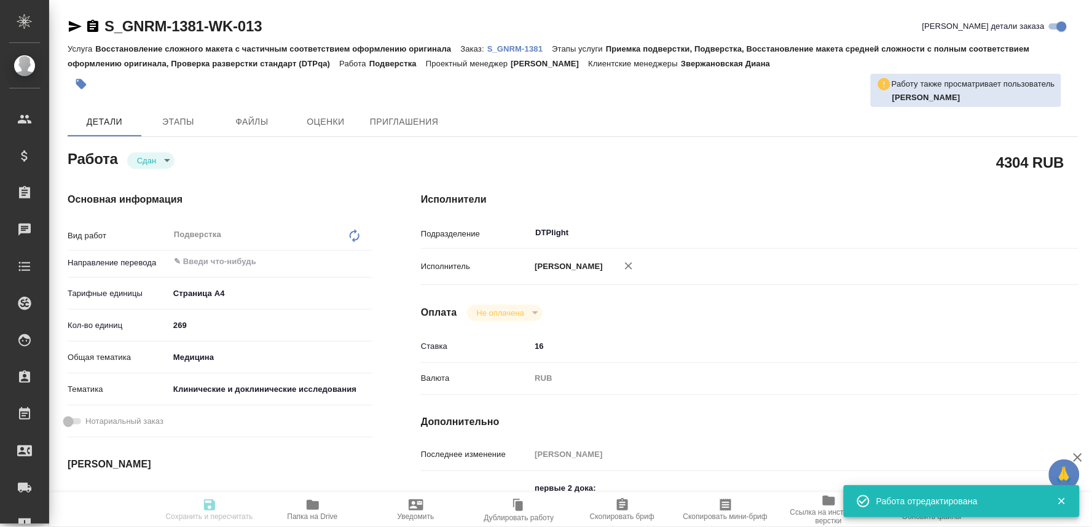
type input "14.10.2025 18:56"
type input "15.10.2025 14:00"
type input "DTPlight"
type input "notPayed"
type input "16"
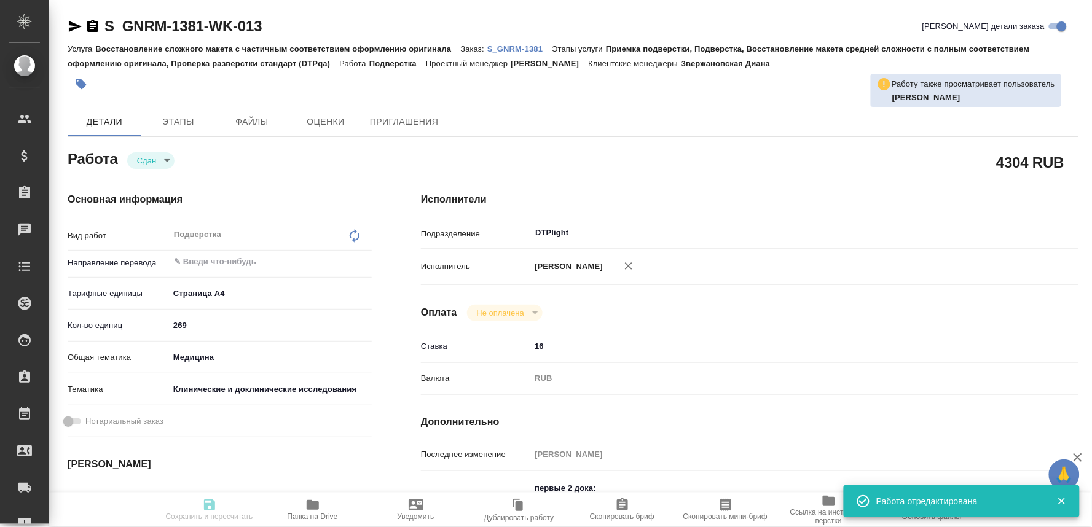
type input "RUB"
type input "[PERSON_NAME]"
type textarea "первые 2 дока: https://drive.awatera.com/apps/files/files?dir=/Shares/Generium/…"
type textarea "x"
type textarea "/Clients/Generium/Orders/S_GNRM-1381/DTP/S_GNRM-1381-WK-013"
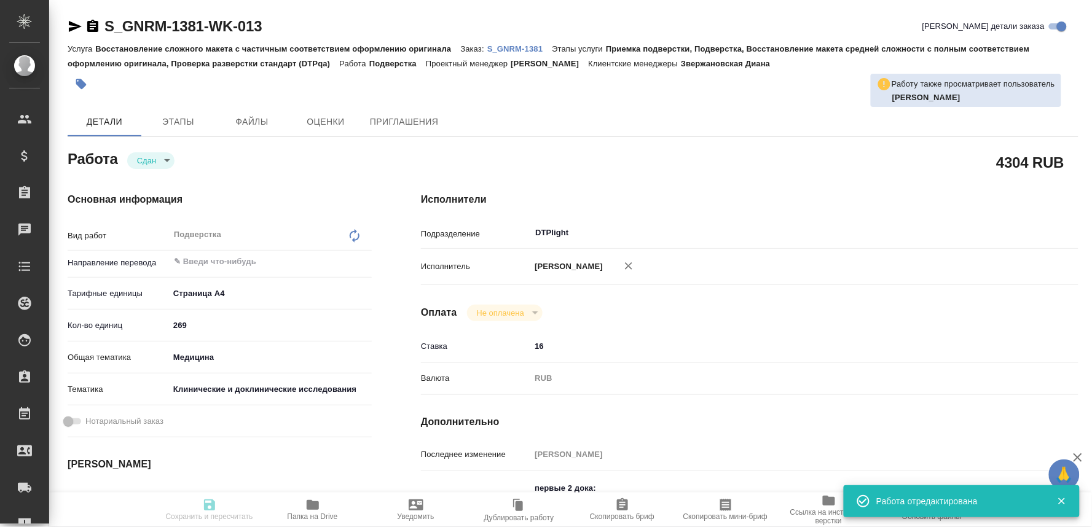
type textarea "x"
type input "S_GNRM-1381"
type input "Восстановление сложного макета с частичным соответствием оформлению оригинала"
type input "Приемка подверстки, Подверстка, Восстановление макета средней сложности с полны…"
type input "Звержановская Диана"
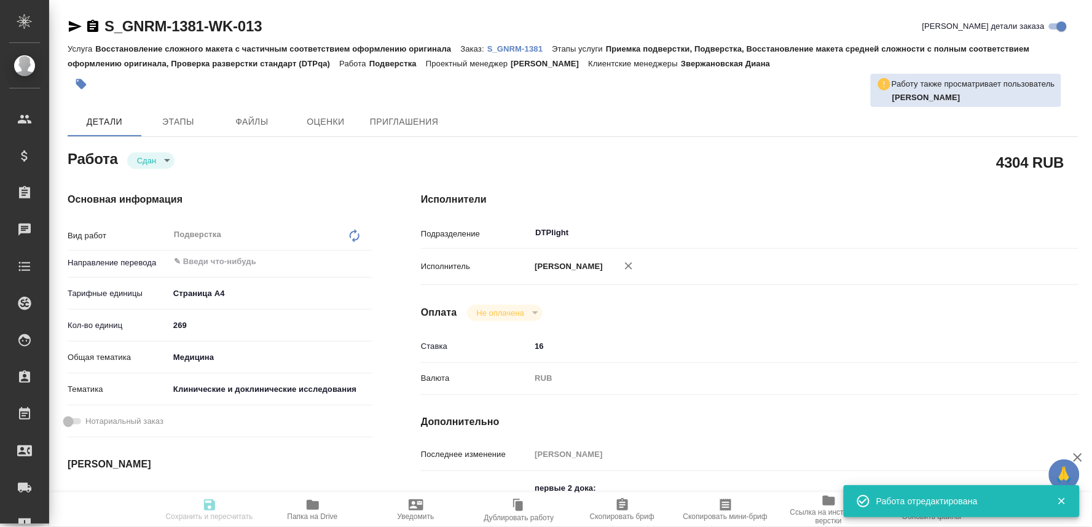
type input "[PERSON_NAME]"
type input "/Clients/Generium/Orders/S_GNRM-1381"
type textarea "x"
type textarea "КП на проф перевод документов исследования GNR085-MS03 на Английский язык: 1. Ф…"
type textarea "x"
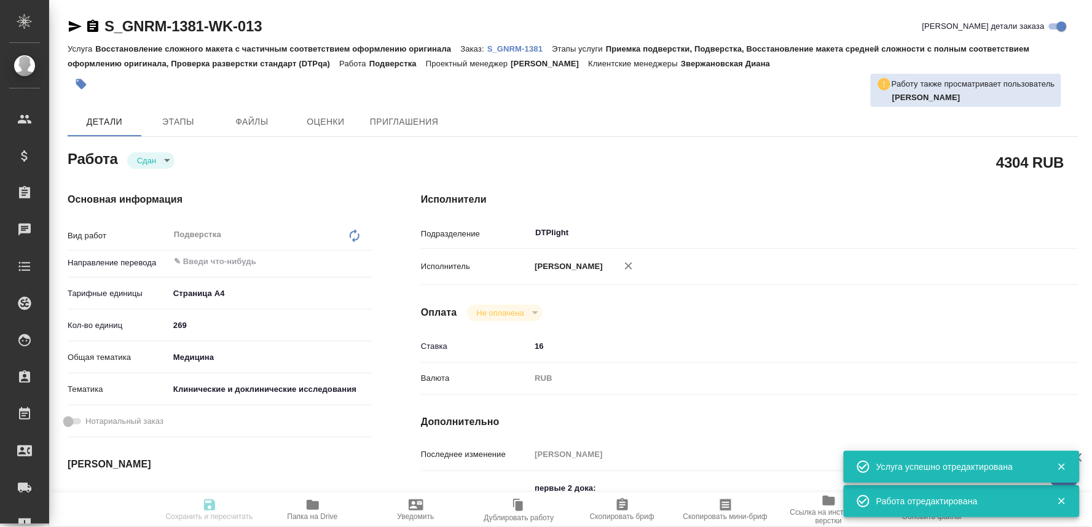
type textarea "x"
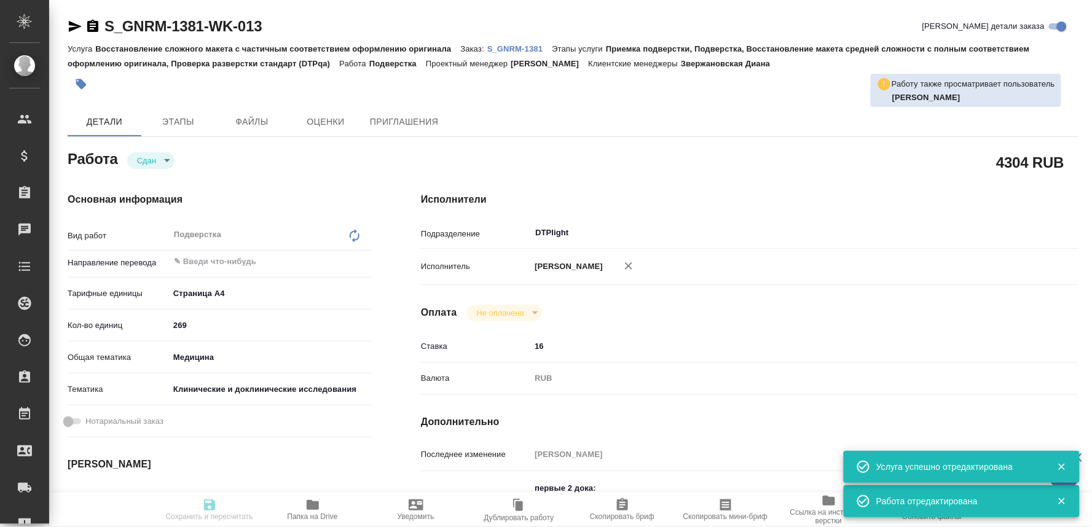
type textarea "x"
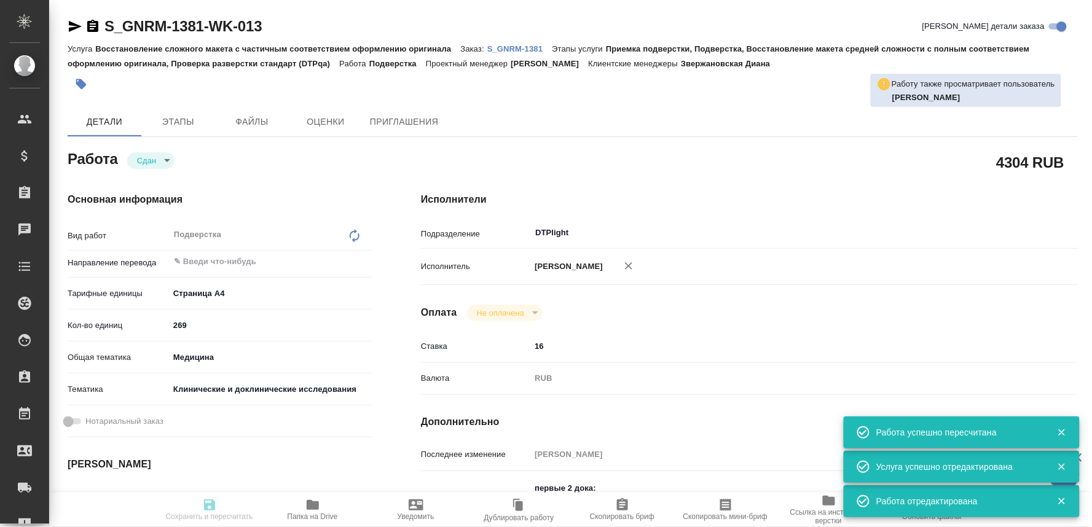
type input "closed"
type textarea "Подверстка"
type textarea "x"
type input "5f036ec4e16dec2d6b59c8ff"
type input "269"
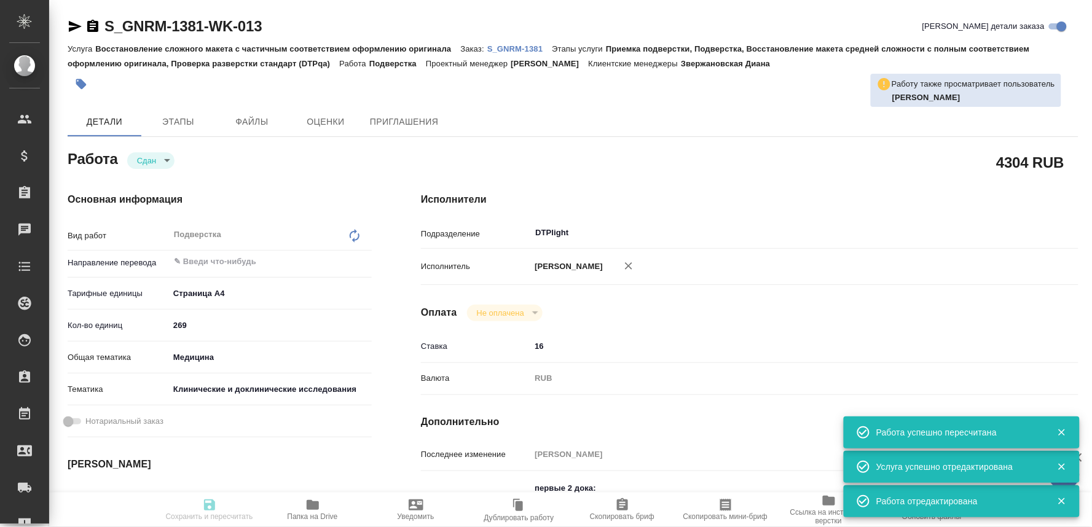
type input "med"
type input "5a8b8b956a9677013d343d9e"
type input "14.10.2025 10:00"
type input "14.10.2025 17:11"
type input "15.10.2025 14:00"
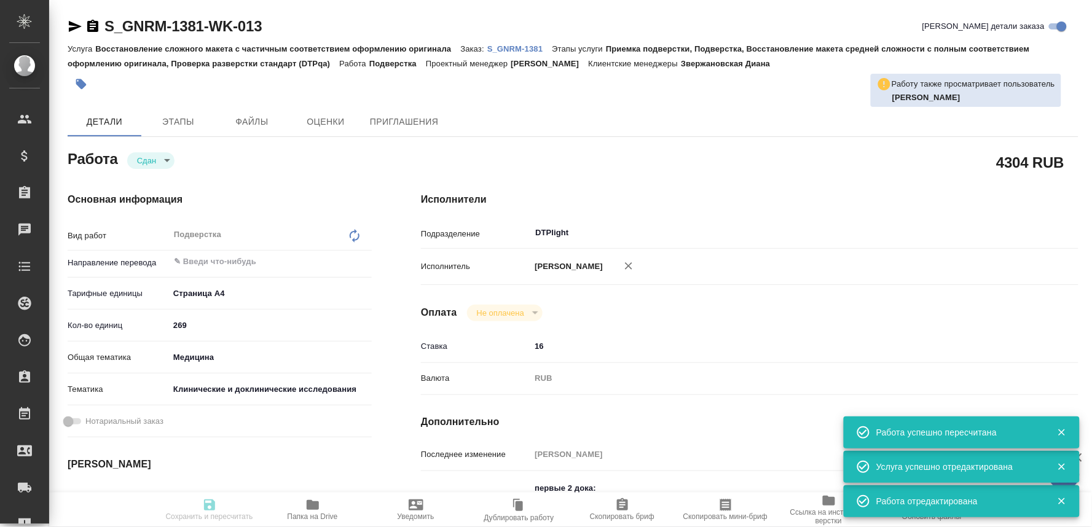
type input "14.10.2025 18:56"
type input "15.10.2025 14:00"
type input "DTPlight"
type input "notPayed"
type input "16"
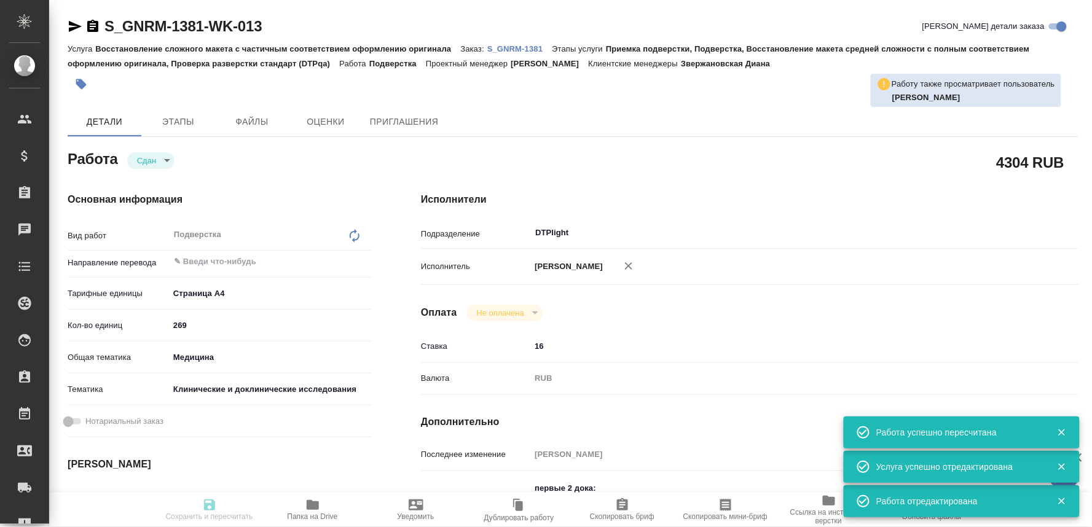
type input "RUB"
type input "[PERSON_NAME]"
type textarea "первые 2 дока: https://drive.awatera.com/apps/files/files?dir=/Shares/Generium/…"
type textarea "x"
type textarea "/Clients/Generium/Orders/S_GNRM-1381/DTP/S_GNRM-1381-WK-013"
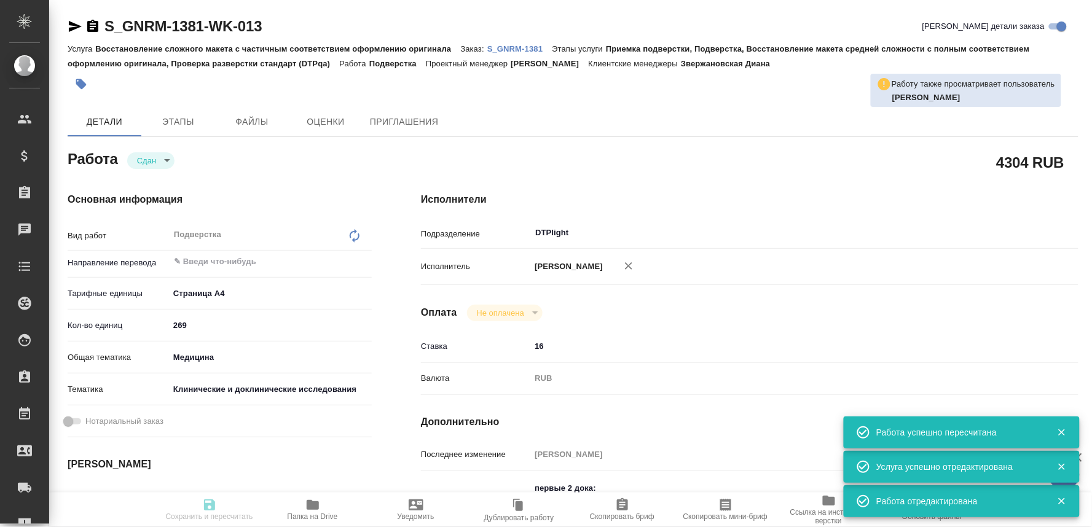
type textarea "x"
type input "S_GNRM-1381"
type input "Восстановление сложного макета с частичным соответствием оформлению оригинала"
type input "Приемка подверстки, Подверстка, Восстановление макета средней сложности с полны…"
type input "Звержановская Диана"
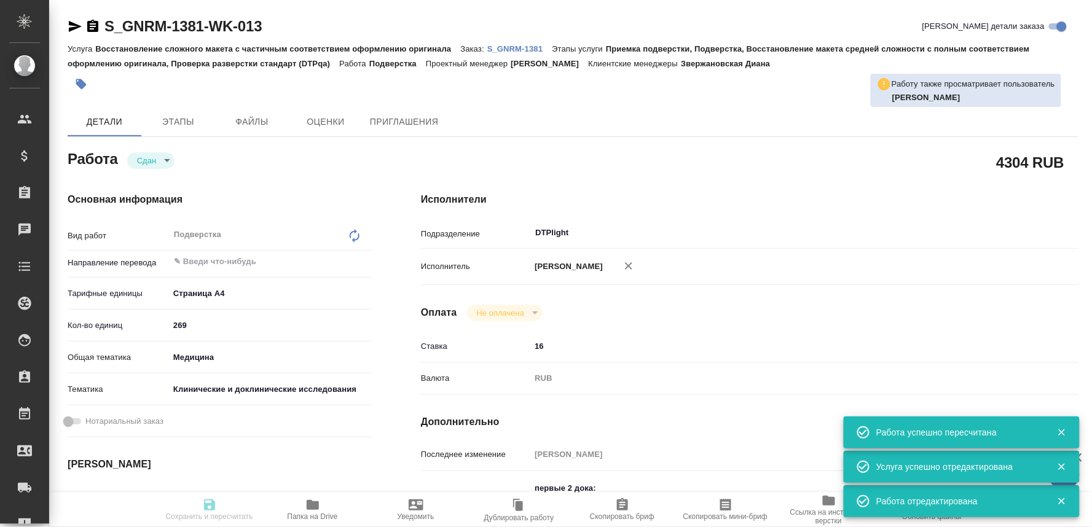
type input "[PERSON_NAME]"
type input "/Clients/Generium/Orders/S_GNRM-1381"
type textarea "x"
type textarea "КП на проф перевод документов исследования GNR085-MS03 на Английский язык: 1. Ф…"
type textarea "x"
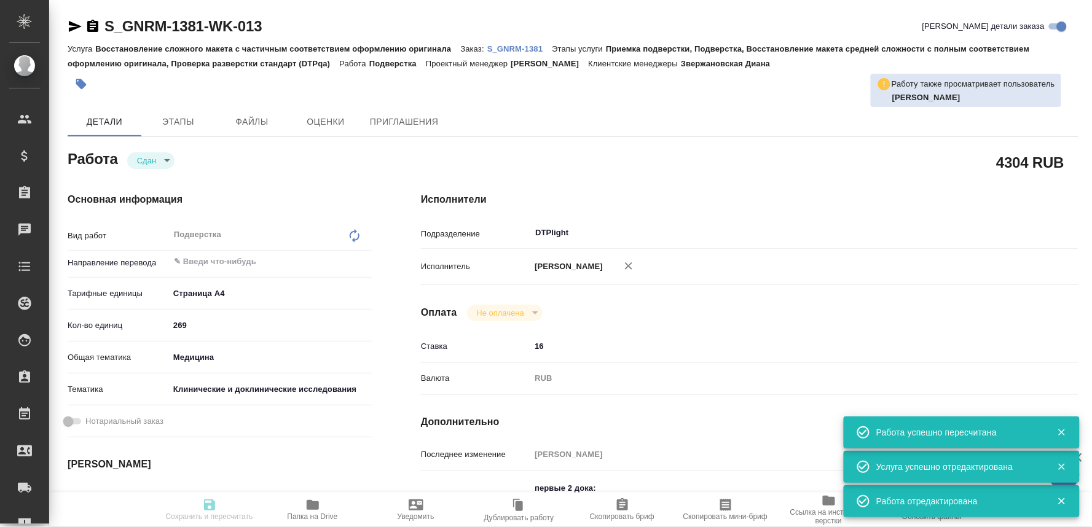
type textarea "x"
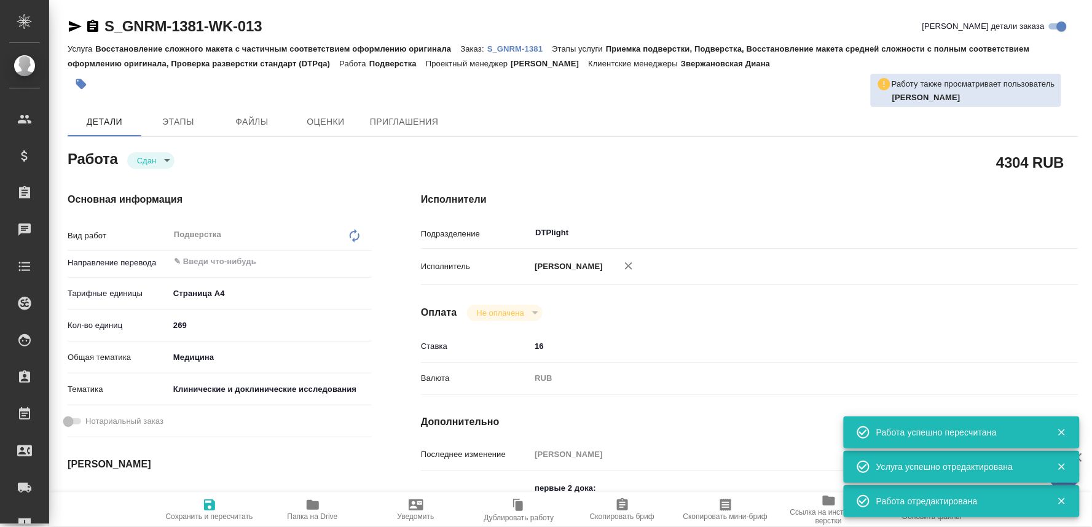
type textarea "x"
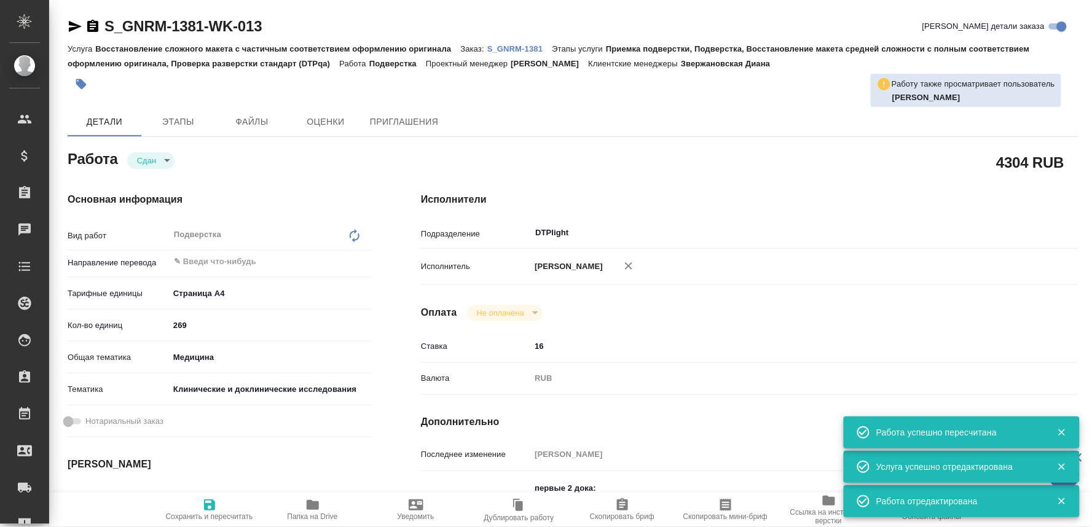
type textarea "x"
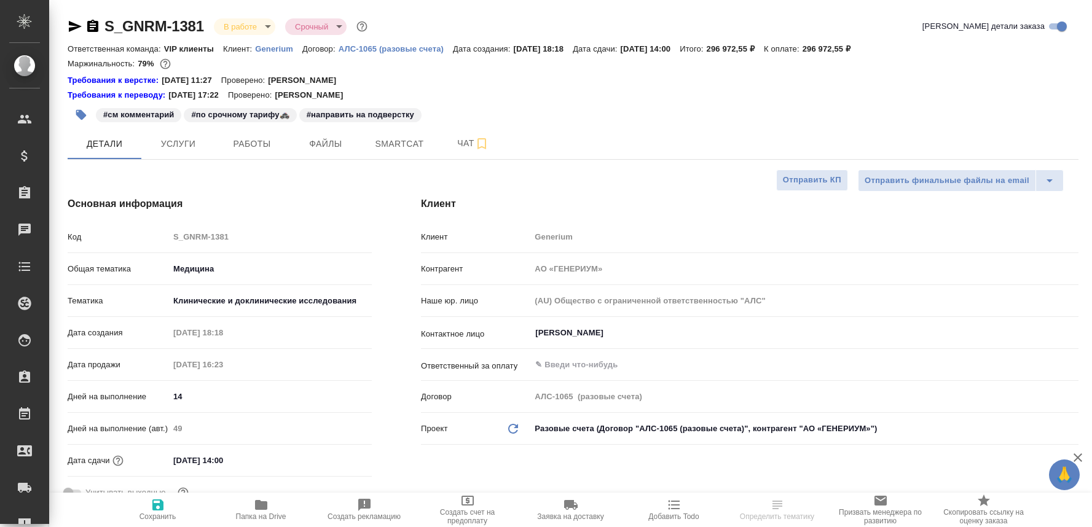
select select "RU"
click at [451, 138] on span "Чат" at bounding box center [473, 143] width 59 height 15
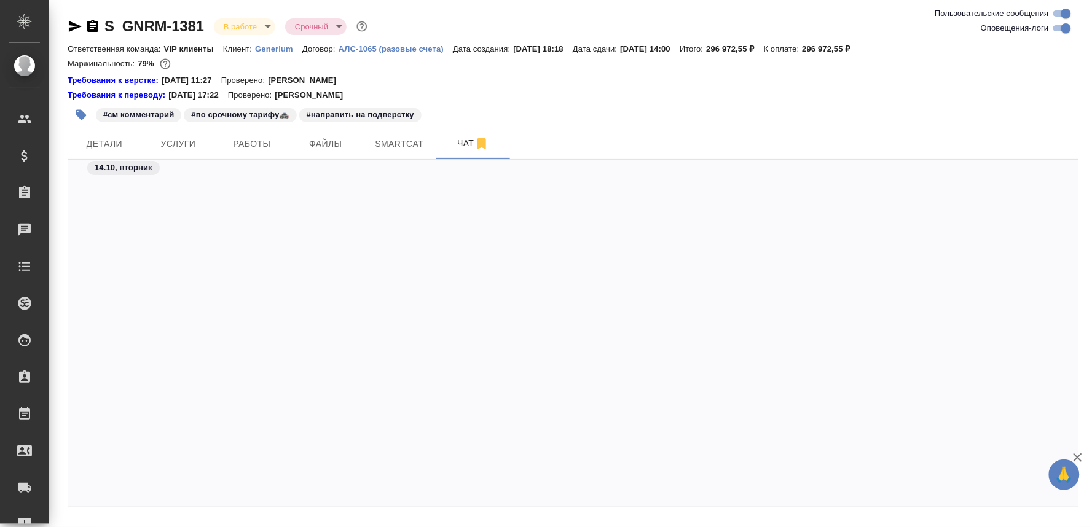
scroll to position [55108, 0]
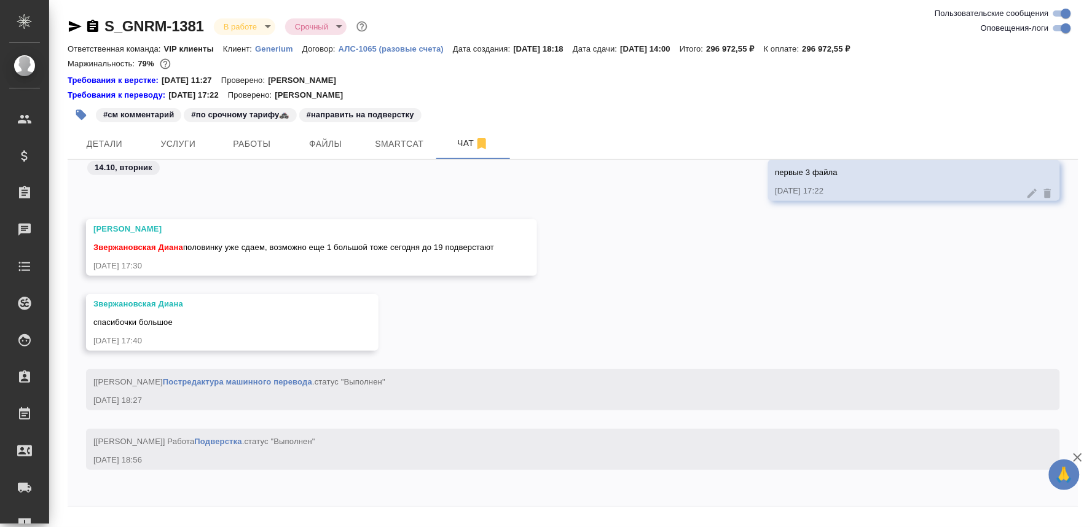
click at [133, 517] on textarea at bounding box center [588, 534] width 982 height 42
paste textarea "[URL][DOMAIN_NAME]"
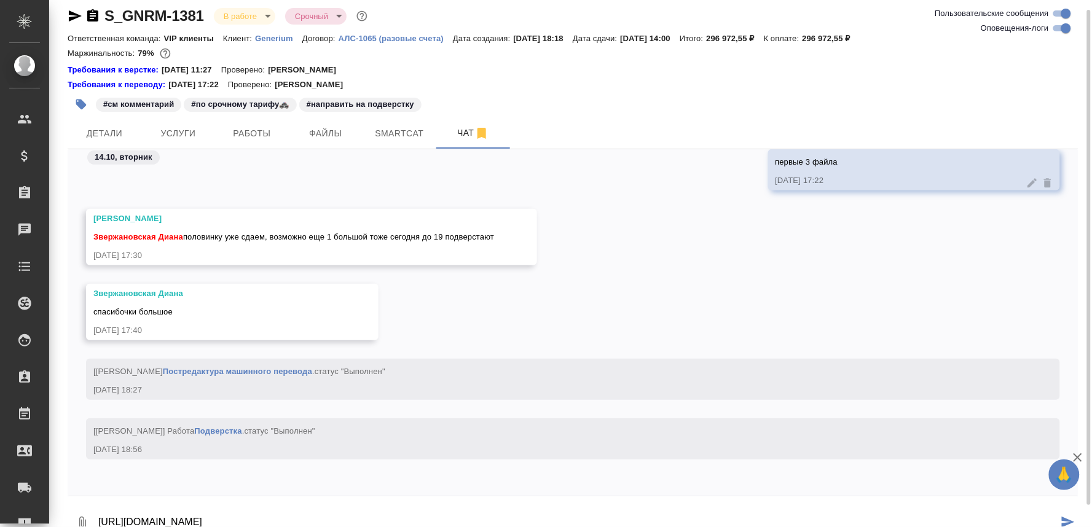
type textarea "[URL][DOMAIN_NAME]"
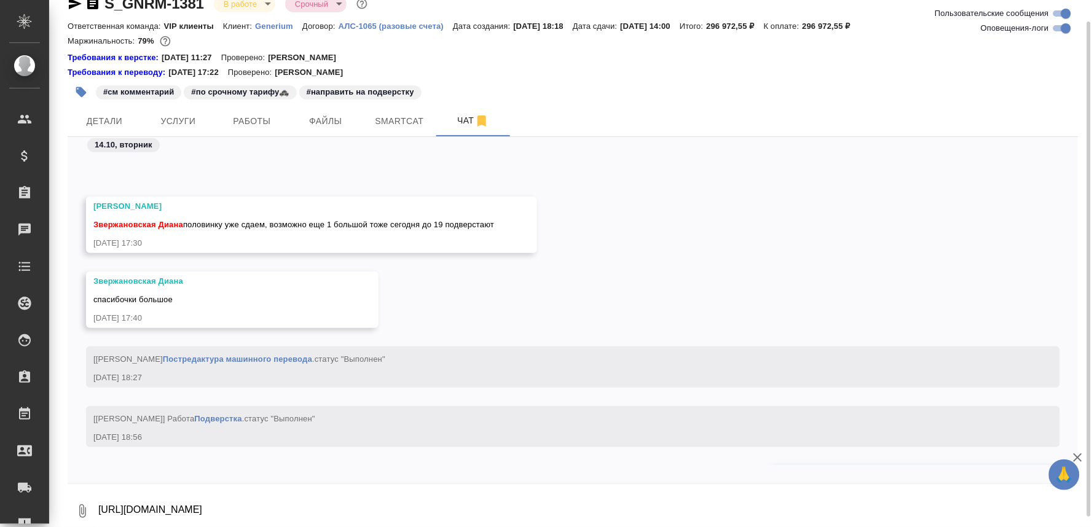
scroll to position [55167, 0]
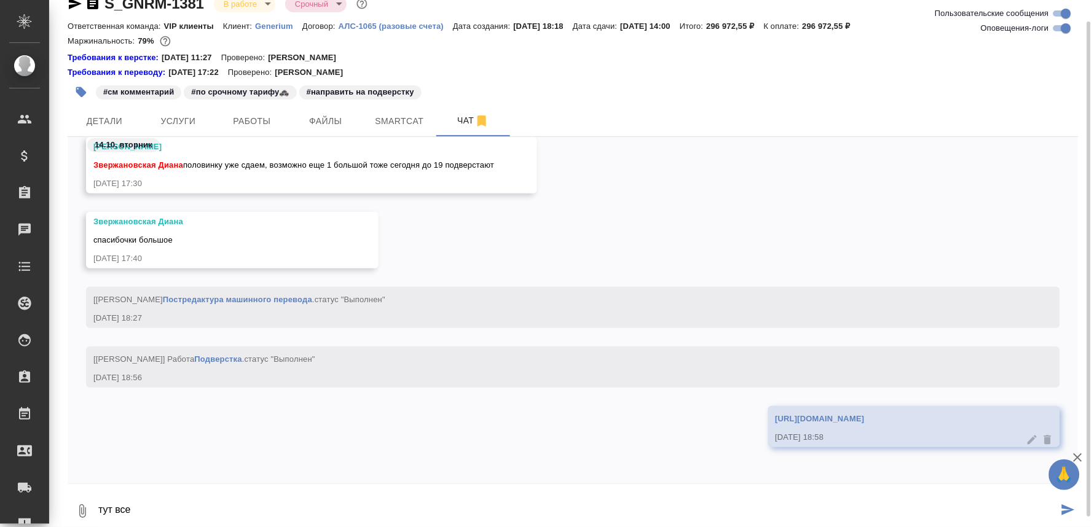
type textarea "тут все"
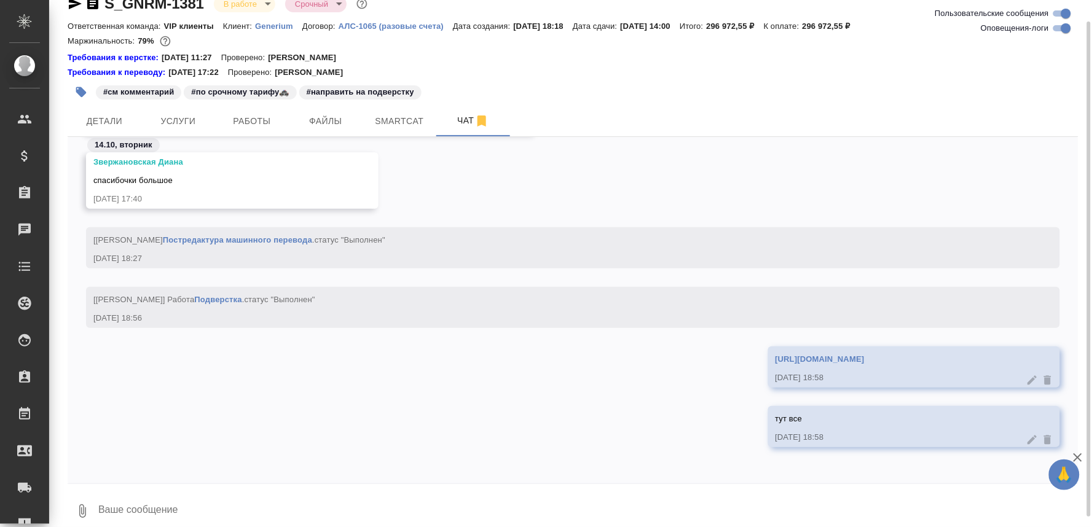
click at [127, 519] on textarea at bounding box center [588, 511] width 982 height 42
paste textarea "1. Протокол КИ версии 1.0 от [DATE](en)"
type textarea "1. Протокол КИ версии 1.0 от [DATE](en) - вместо 128 - 125 страниц"
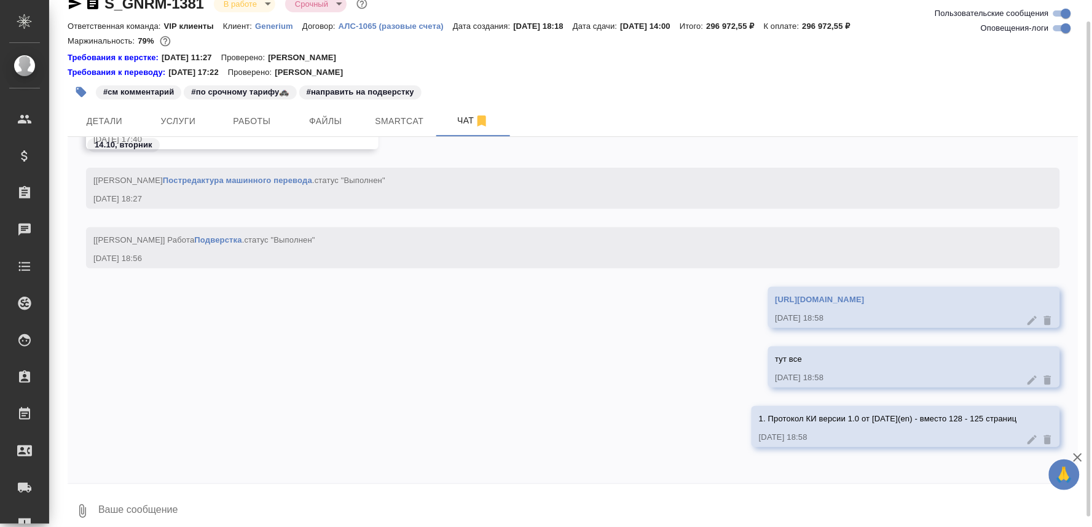
click at [122, 510] on textarea at bounding box center [588, 511] width 982 height 42
paste textarea "Файл "3.2 ФИС беременной партнерши 1.0 от [DATE](en)" тоже сократился на 1 стр.…"
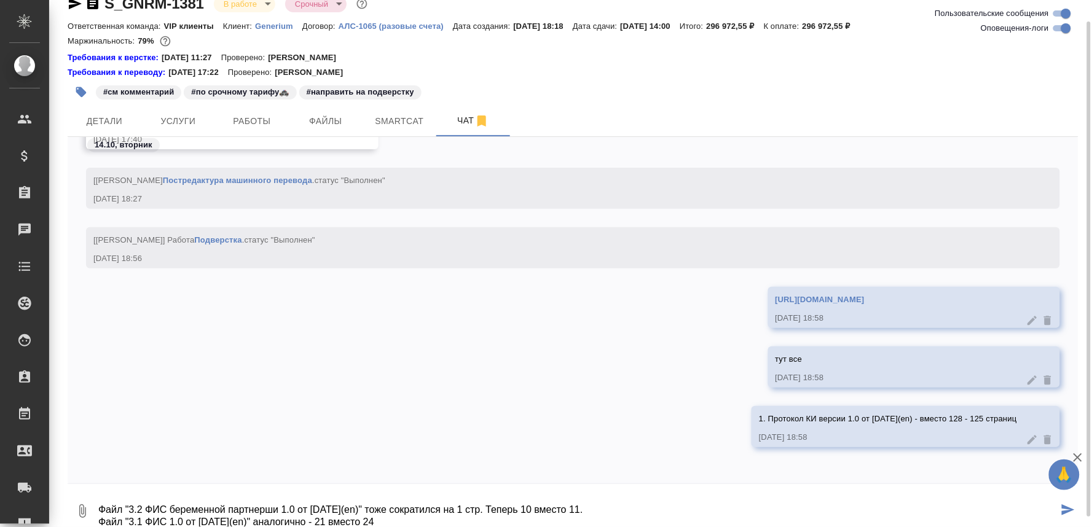
type textarea "Файл "3.2 ФИС беременной партнерши 1.0 от [DATE](en)" тоже сократился на 1 стр.…"
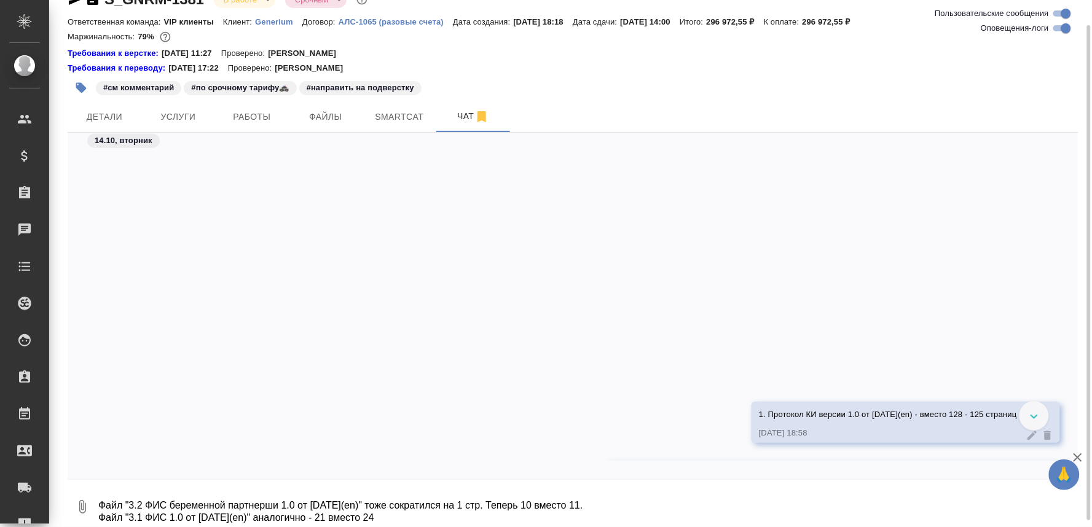
scroll to position [55359, 0]
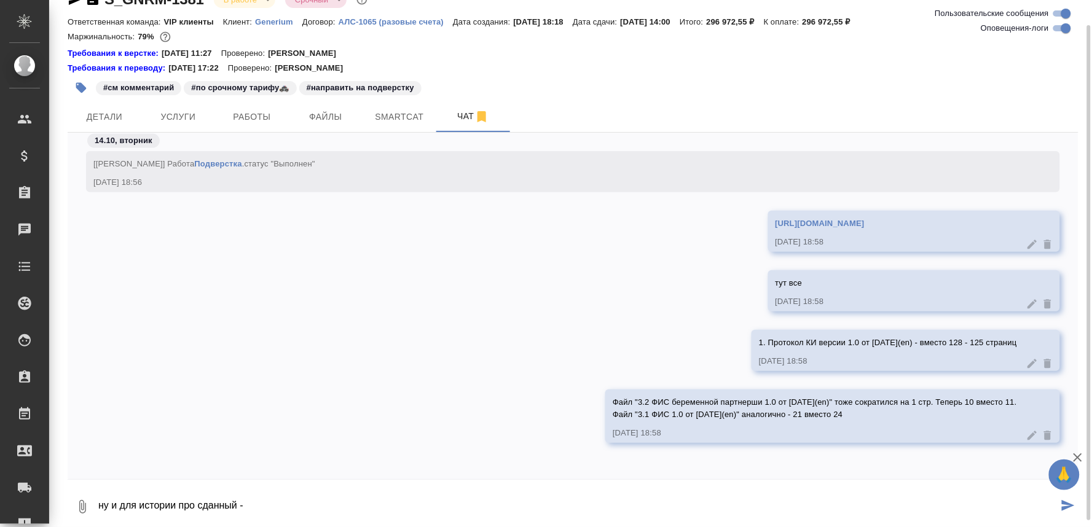
click at [288, 510] on textarea "ну и для истории про сданный -" at bounding box center [577, 507] width 961 height 42
paste textarea ""2. Брошюра исследователя версии 2.0 от [DATE](en)""
type textarea "ну и для истории про сданный - "2. Брошюра исследователя версии 2.0 от [DATE](e…"
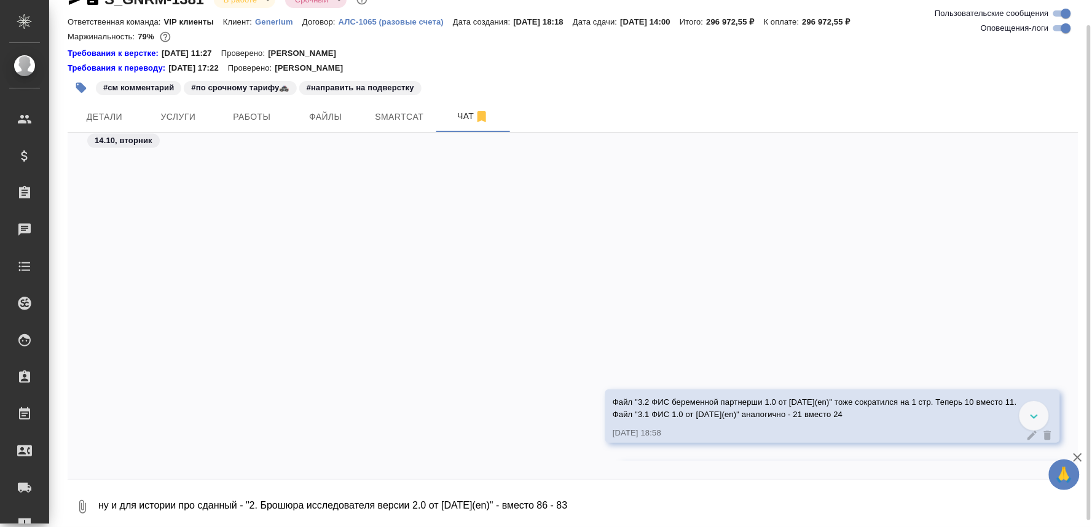
scroll to position [55418, 0]
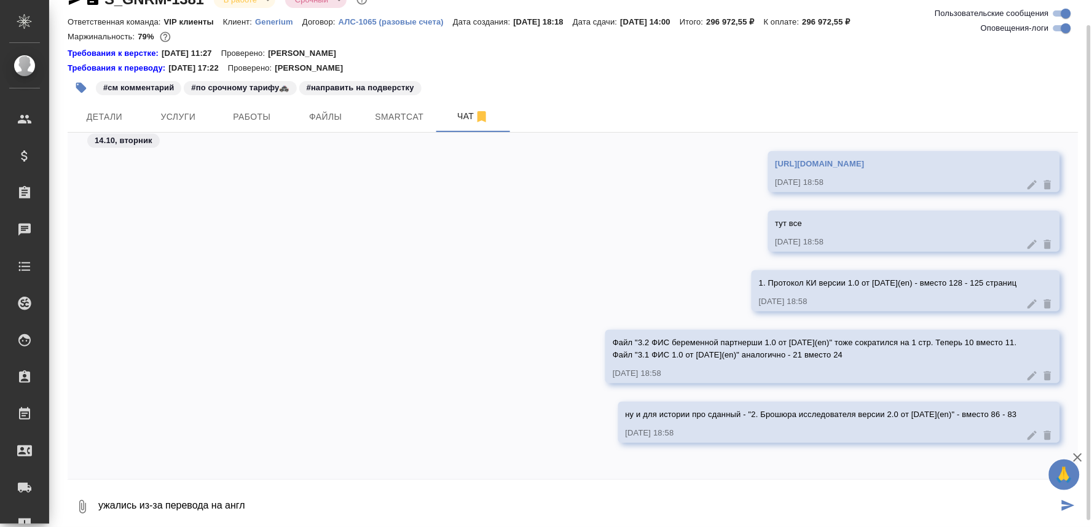
type textarea "ужались из-за перевода на англ"
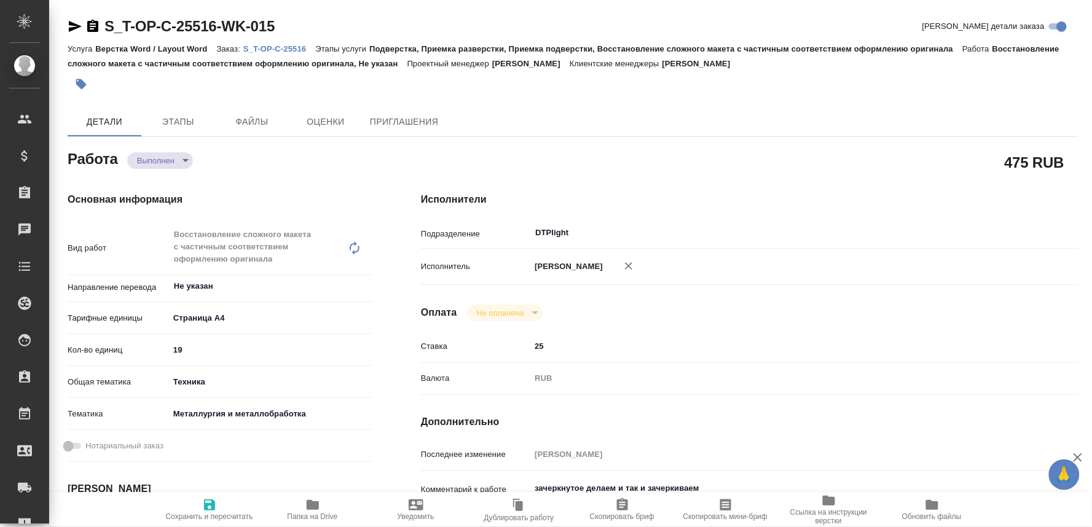
click at [312, 505] on icon "button" at bounding box center [313, 505] width 12 height 10
click at [274, 48] on p "S_T-OP-C-25516" at bounding box center [279, 48] width 72 height 9
click at [181, 158] on body "🙏 .cls-1 fill:#fff; AWATERA Oksiutovich Irina Клиенты Спецификации Заказы 0 Чат…" at bounding box center [546, 263] width 1092 height 527
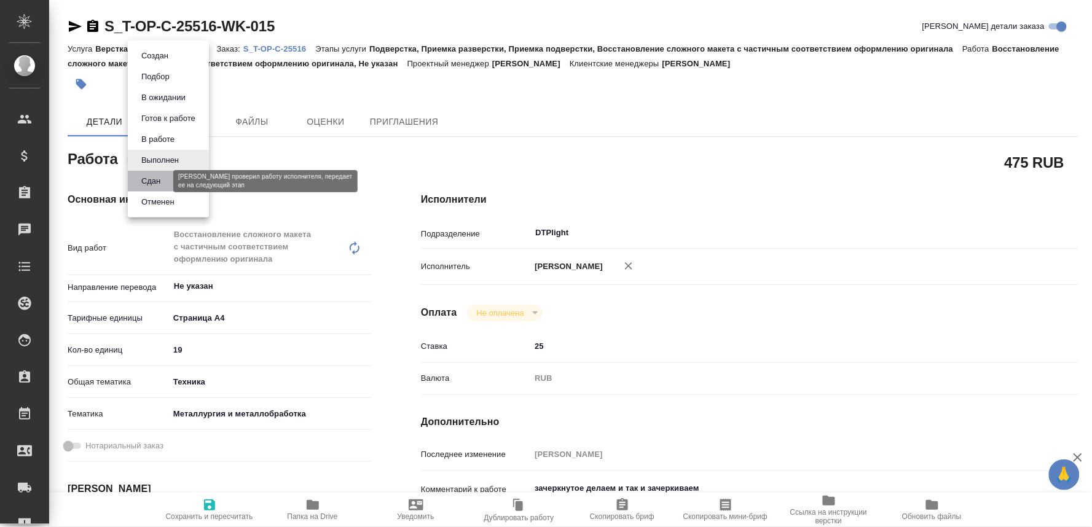
click at [143, 178] on button "Сдан" at bounding box center [151, 182] width 26 height 14
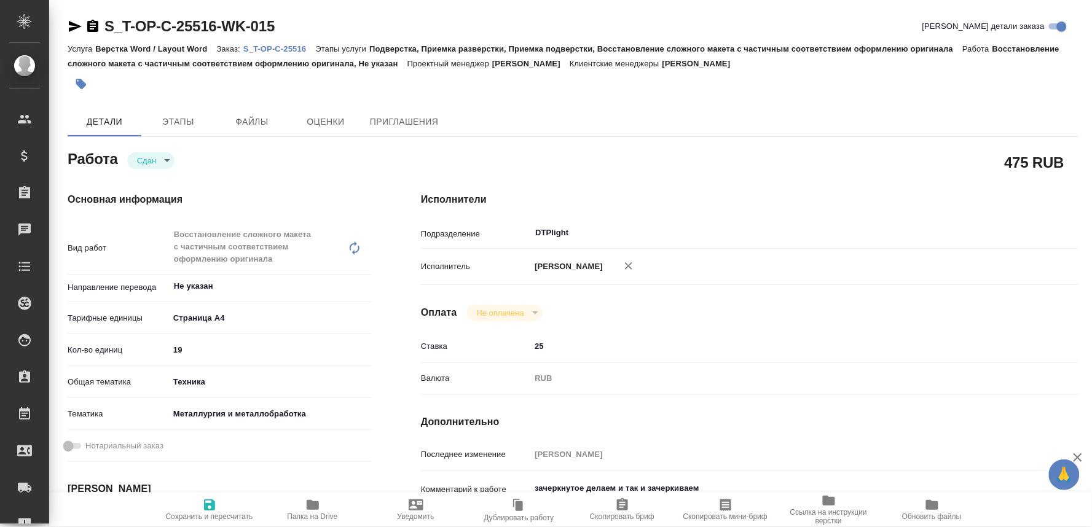
type textarea "x"
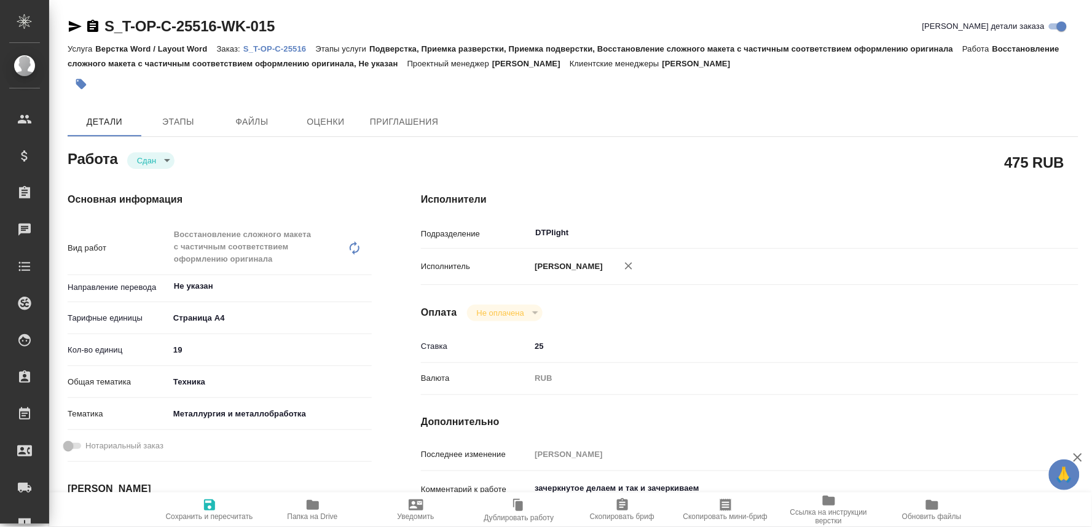
click at [203, 513] on span "Сохранить и пересчитать" at bounding box center [209, 517] width 87 height 9
type textarea "x"
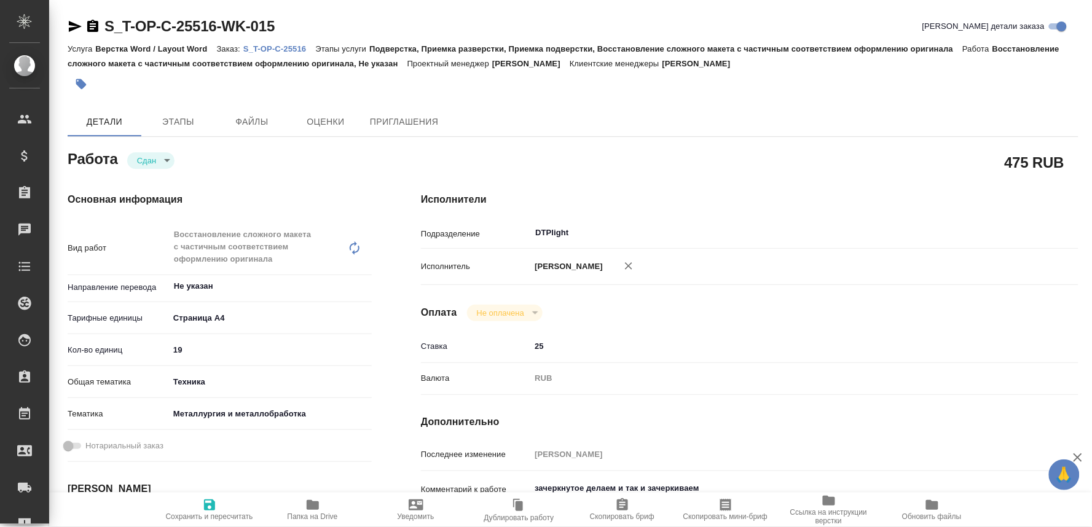
type textarea "x"
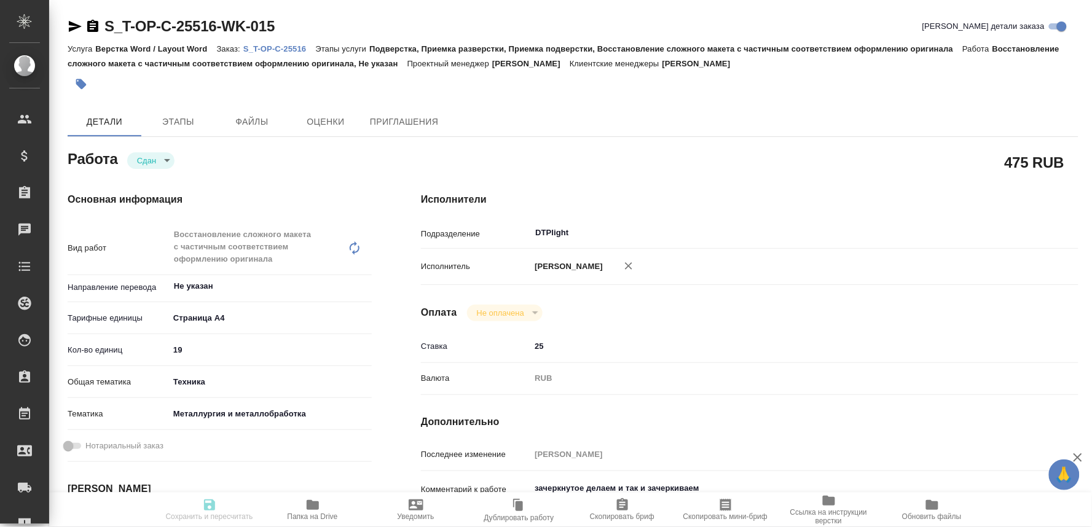
type textarea "x"
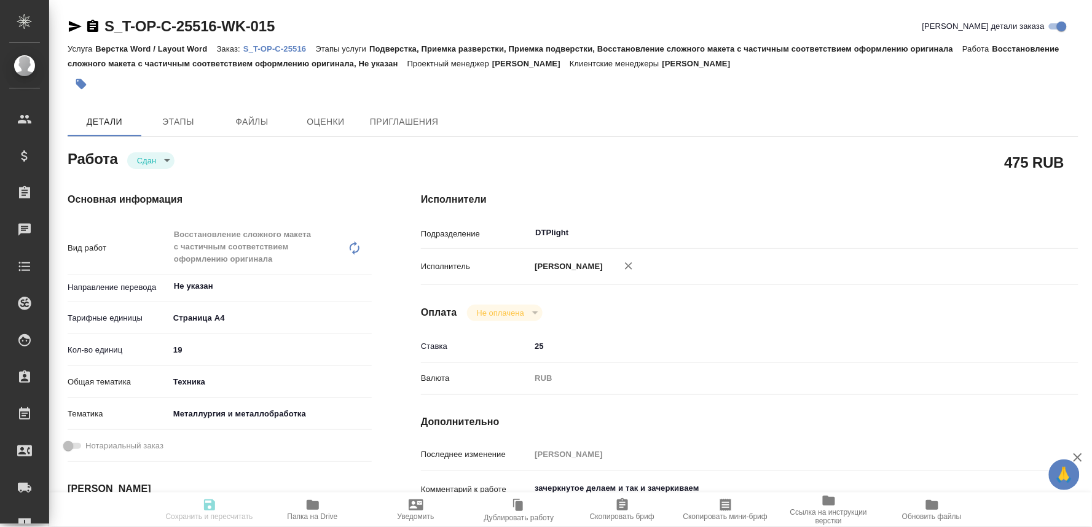
type textarea "x"
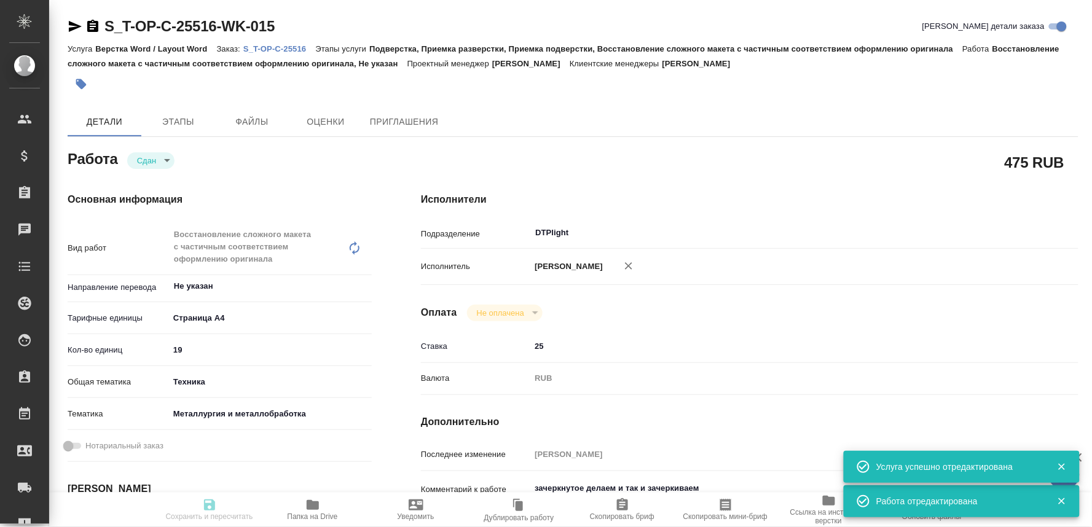
type input "closed"
type textarea "Восстановление сложного макета с частичным соответствием оформлению оригинала"
type textarea "x"
type input "Не указан"
type input "5f036ec4e16dec2d6b59c8ff"
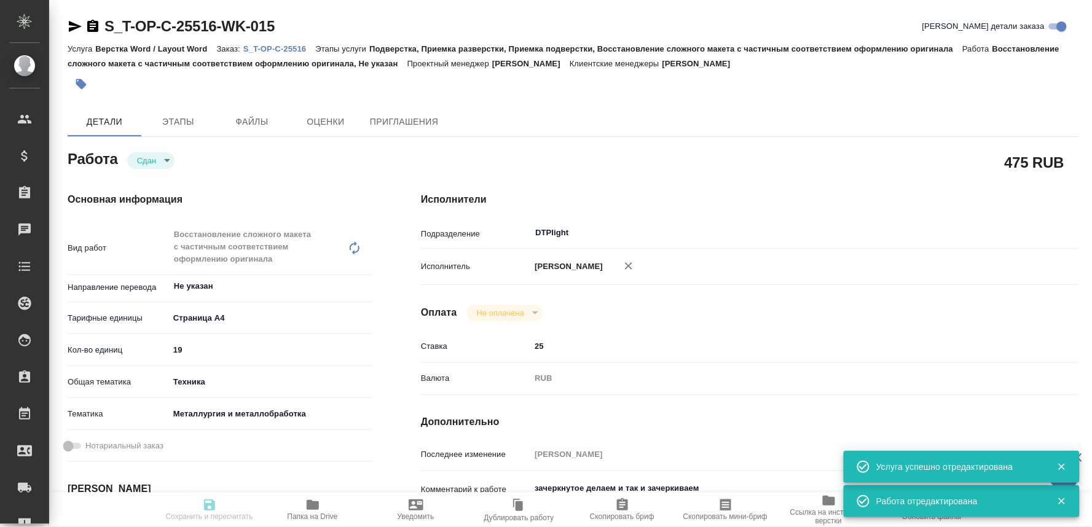
type input "19"
type input "tech"
type input "60014e23f7d9dc5f480a3cf8"
type input "14.10.2025 14:24"
type input "14.10.2025 14:42"
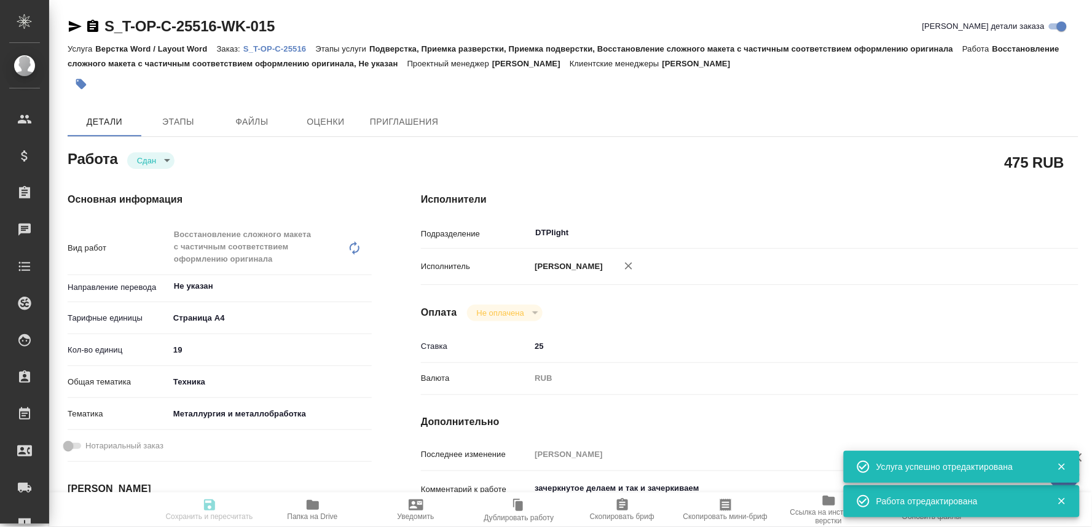
type input "14.10.2025 19:00"
type input "14.10.2025 18:57"
type input "20.10.2025 10:00"
type input "DTPlight"
type input "notPayed"
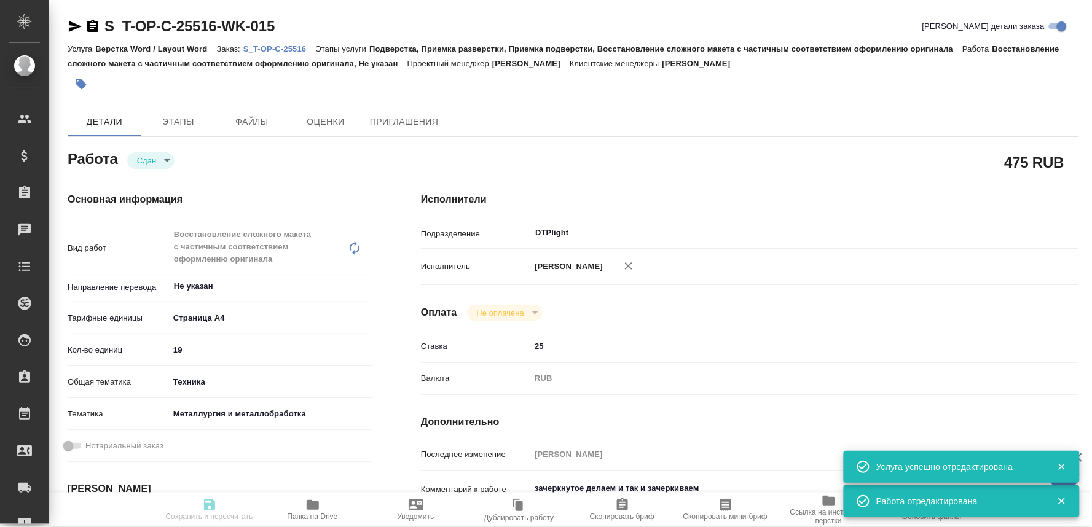
type input "25"
type input "RUB"
type input "[PERSON_NAME]"
type textarea "зачеркнутое делаем и так и зачеркиваем"
type textarea "x"
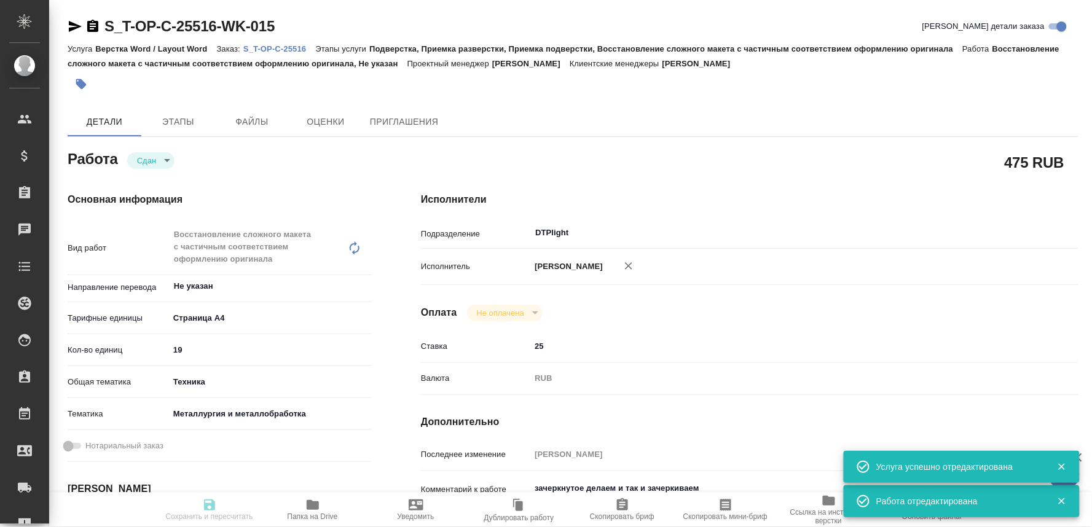
type textarea "x"
type input "S_T-OP-C-25516"
type input "Т-ОП-С-47107"
type input "Верстка Word / Layout Word"
type input "Подверстка, Приемка разверстки, Приемка подверстки, Восстановление сложного мак…"
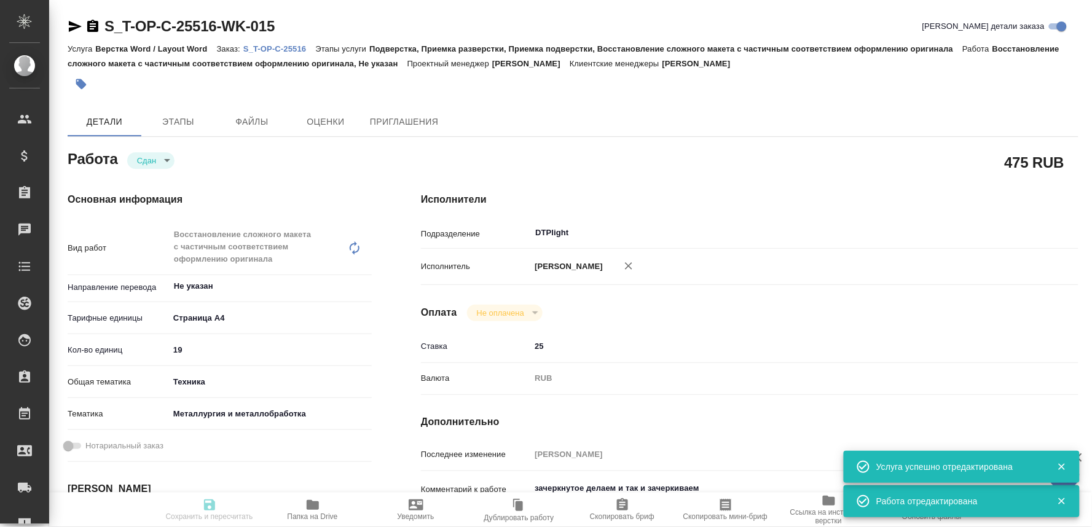
type input "Горленко Юлия"
type input "[PERSON_NAME]"
type input "/Clients/Т-ОП-С_Русал Глобал Менеджмент/Orders/S_T-OP-C-25516"
type textarea "x"
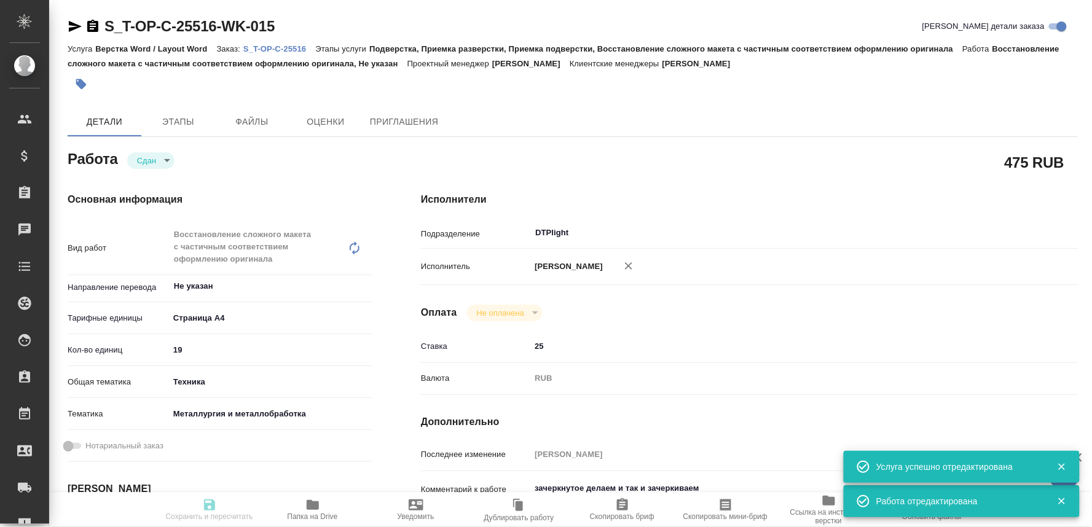
type textarea "x"
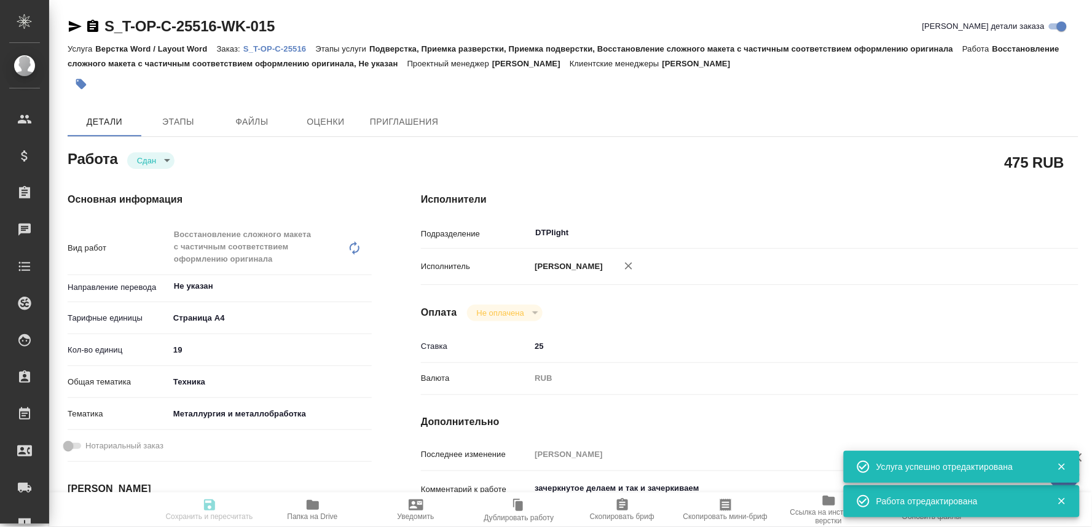
type textarea "x"
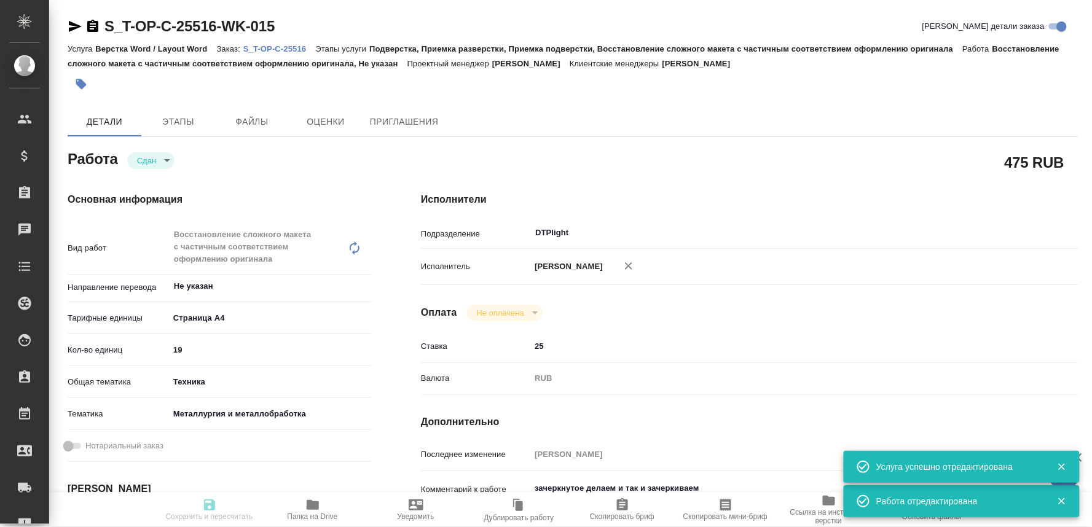
type input "closed"
type textarea "Восстановление сложного макета с частичным соответствием оформлению оригинала"
type textarea "x"
type input "Не указан"
type input "5f036ec4e16dec2d6b59c8ff"
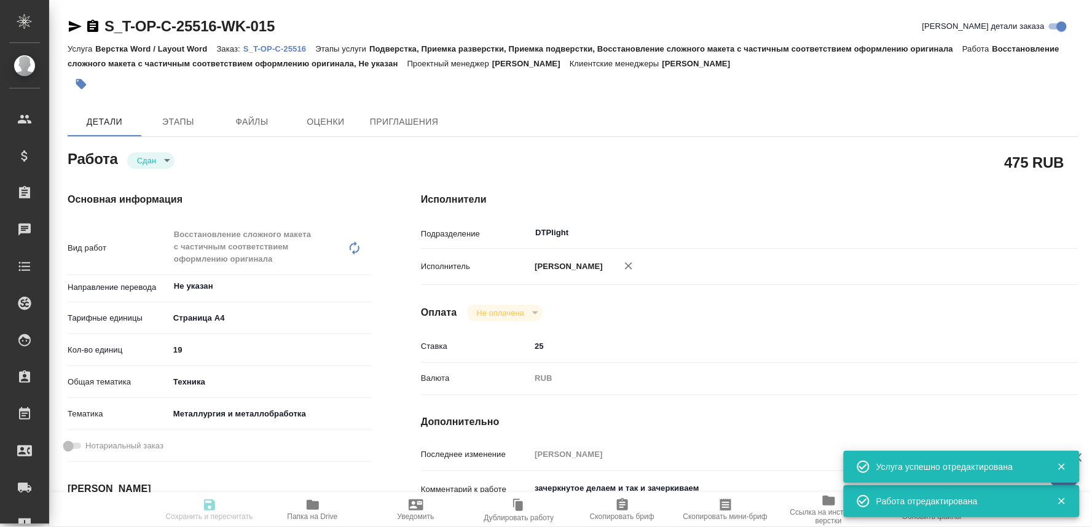
type input "19"
type input "tech"
type input "60014e23f7d9dc5f480a3cf8"
type input "14.10.2025 14:24"
type input "14.10.2025 14:42"
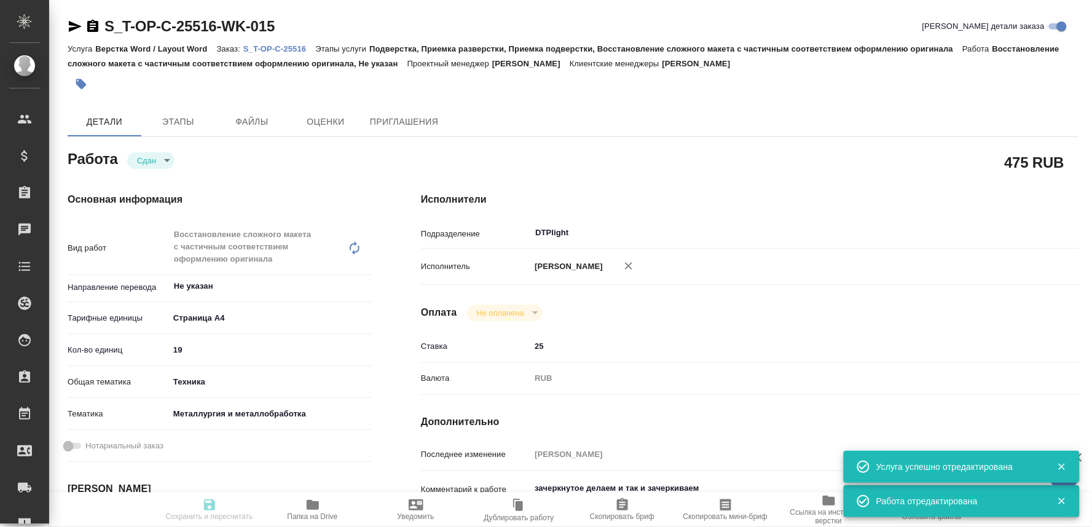
type input "14.10.2025 19:00"
type input "14.10.2025 18:57"
type input "20.10.2025 10:00"
type input "DTPlight"
type input "notPayed"
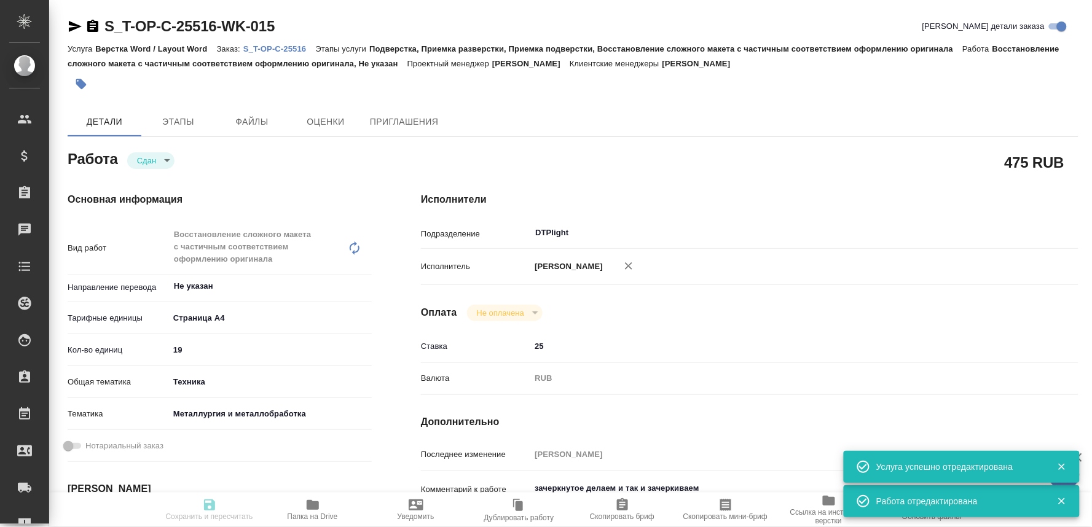
type input "25"
type input "RUB"
type input "[PERSON_NAME]"
type textarea "зачеркнутое делаем и так и зачеркиваем"
type textarea "x"
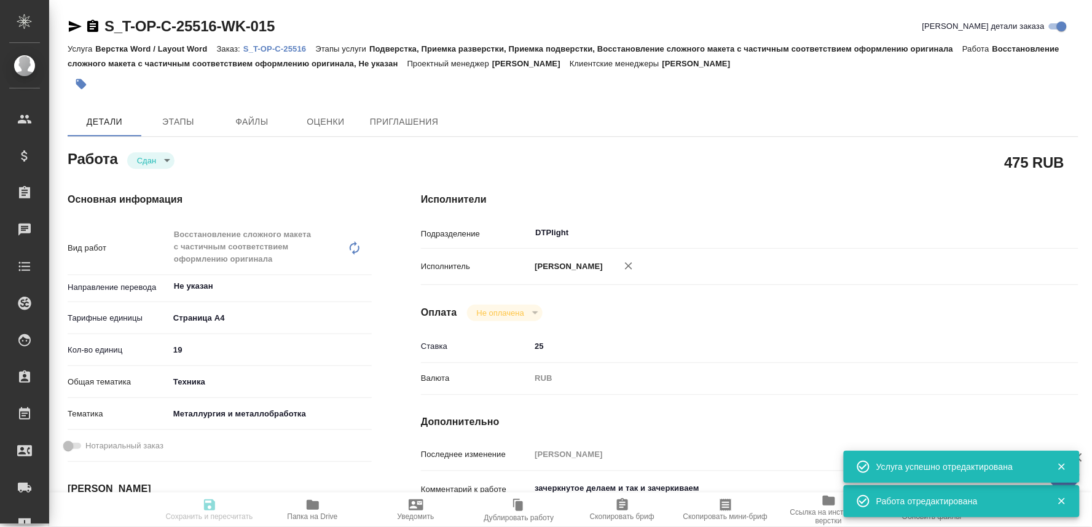
type textarea "x"
type input "S_T-OP-C-25516"
type input "Т-ОП-С-47107"
type input "Верстка Word / Layout Word"
type input "Подверстка, Приемка разверстки, Приемка подверстки, Восстановление сложного мак…"
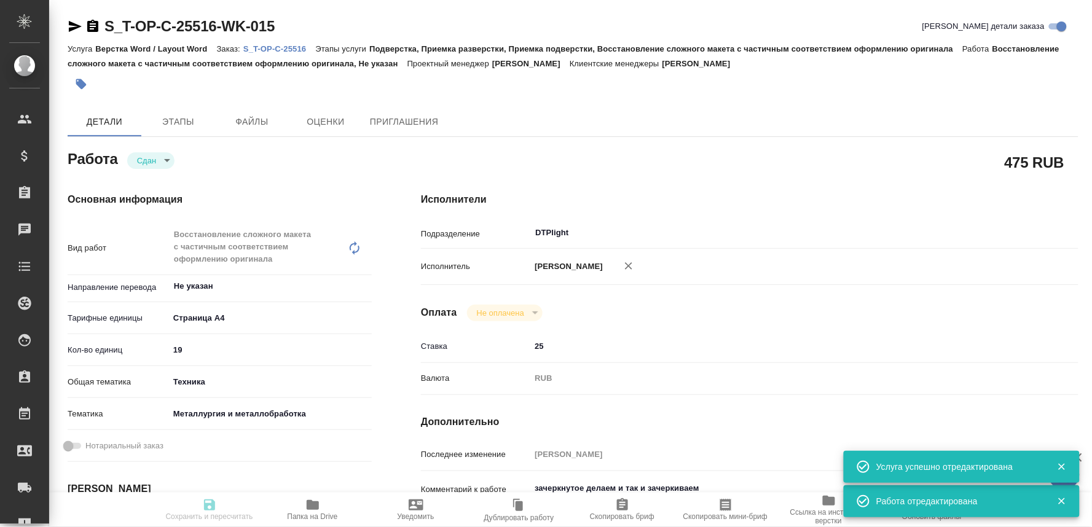
type input "Горленко Юлия"
type input "[PERSON_NAME]"
type input "/Clients/Т-ОП-С_Русал Глобал Менеджмент/Orders/S_T-OP-C-25516"
type textarea "x"
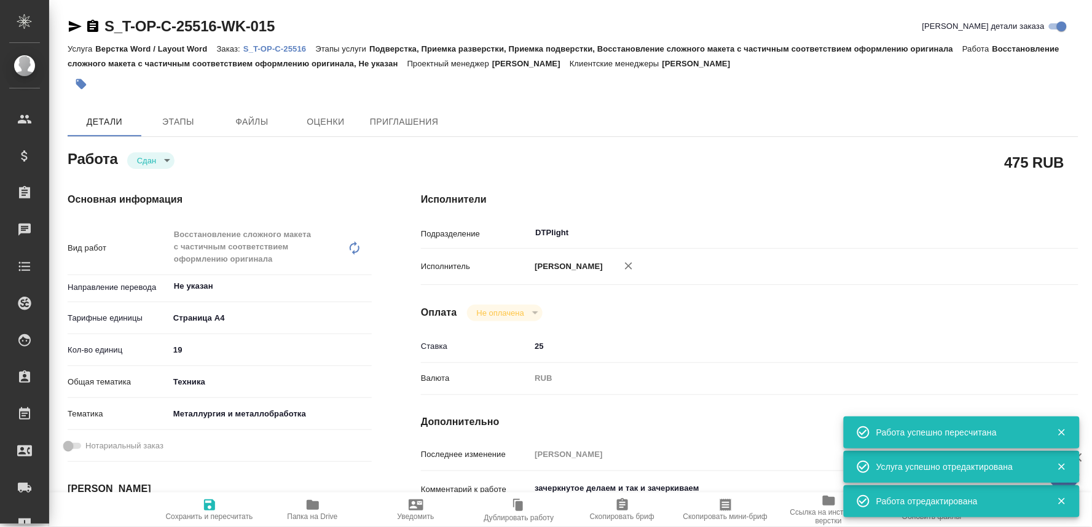
type textarea "x"
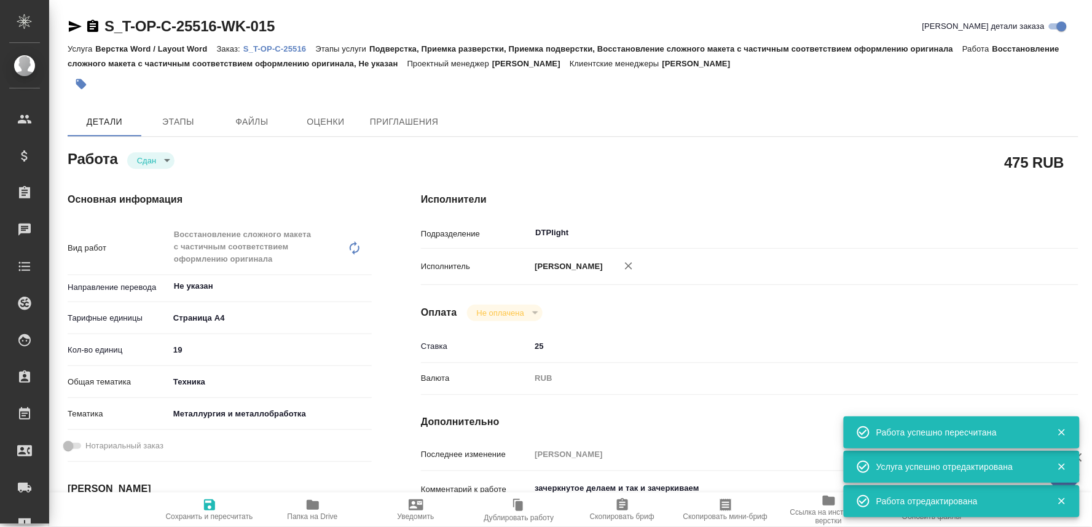
type textarea "x"
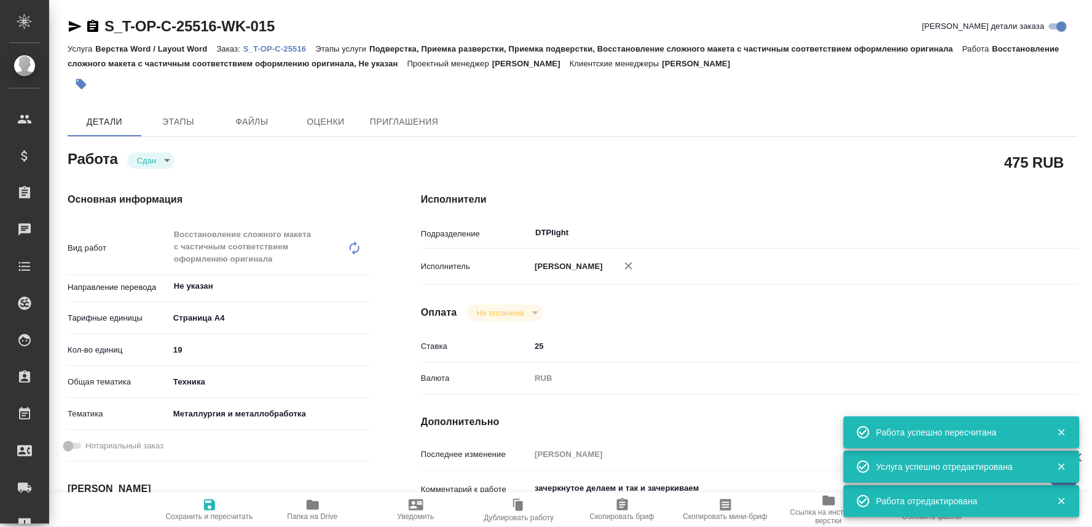
type textarea "x"
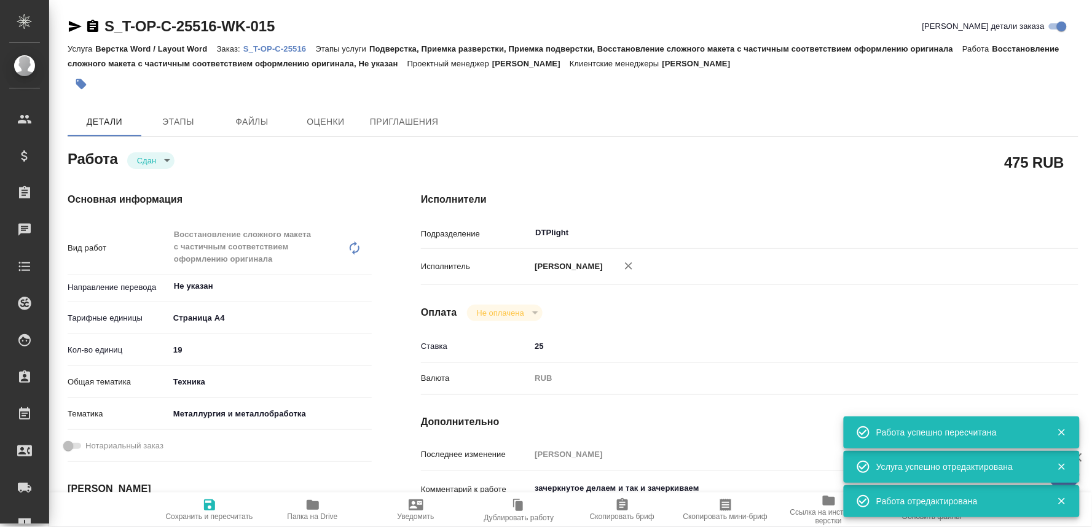
type textarea "x"
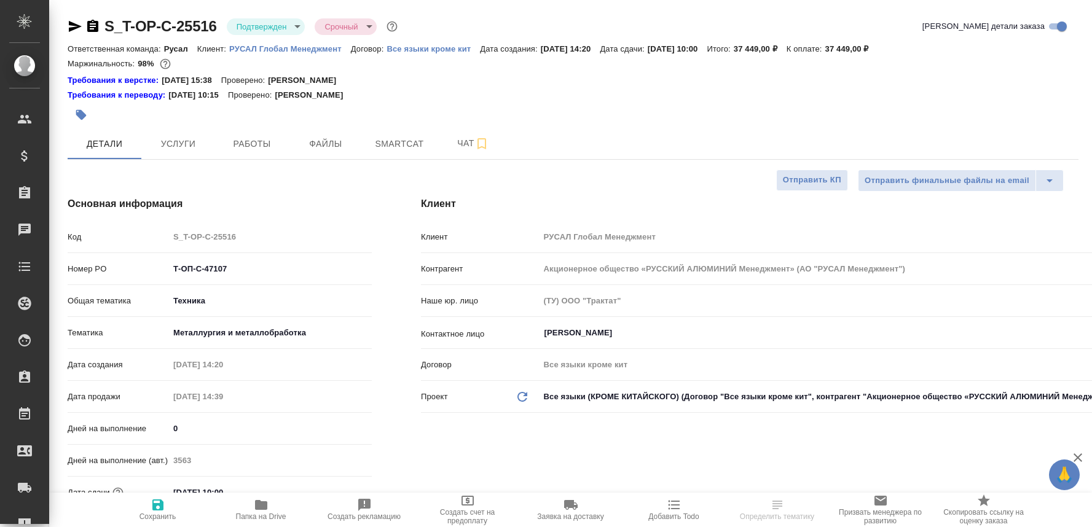
select select "RU"
click at [457, 143] on span "Чат" at bounding box center [473, 143] width 59 height 15
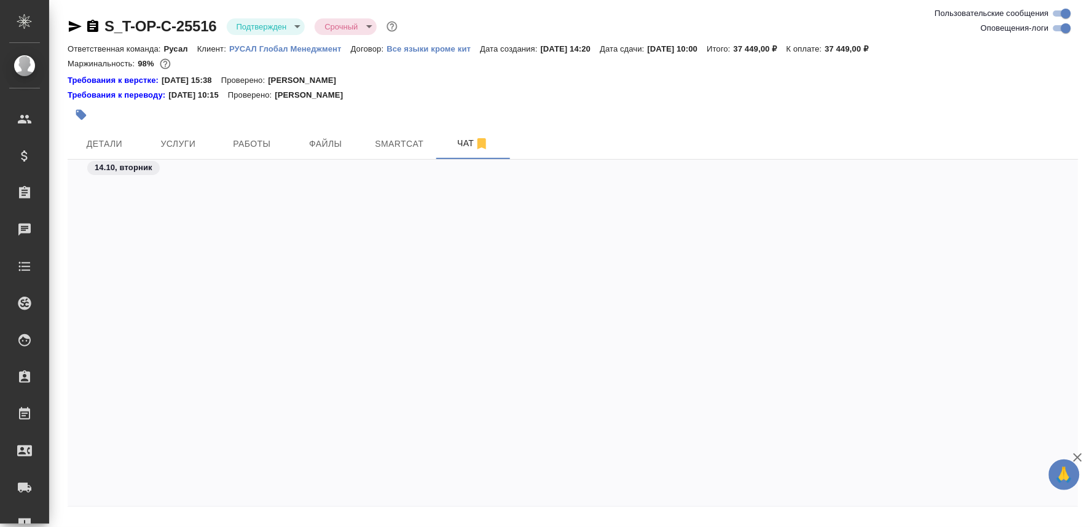
scroll to position [4199, 0]
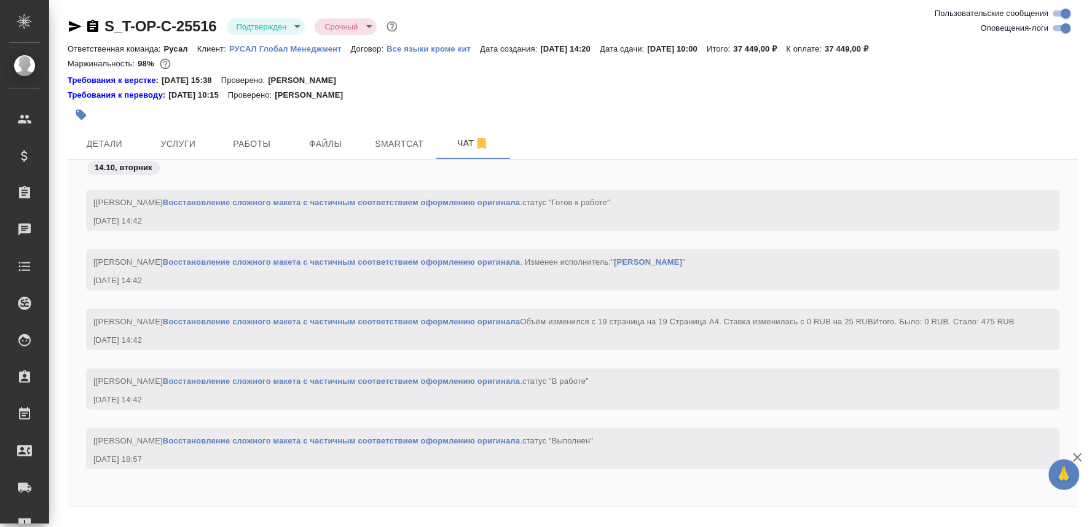
click at [150, 513] on div at bounding box center [573, 510] width 1011 height 6
click at [139, 519] on textarea at bounding box center [588, 534] width 982 height 42
click at [125, 515] on textarea at bounding box center [588, 534] width 982 height 42
paste textarea "https://drive.awatera.com/apps/files/files/10707220?dir=/Shares/%D0%A2-%D0%9E%D…"
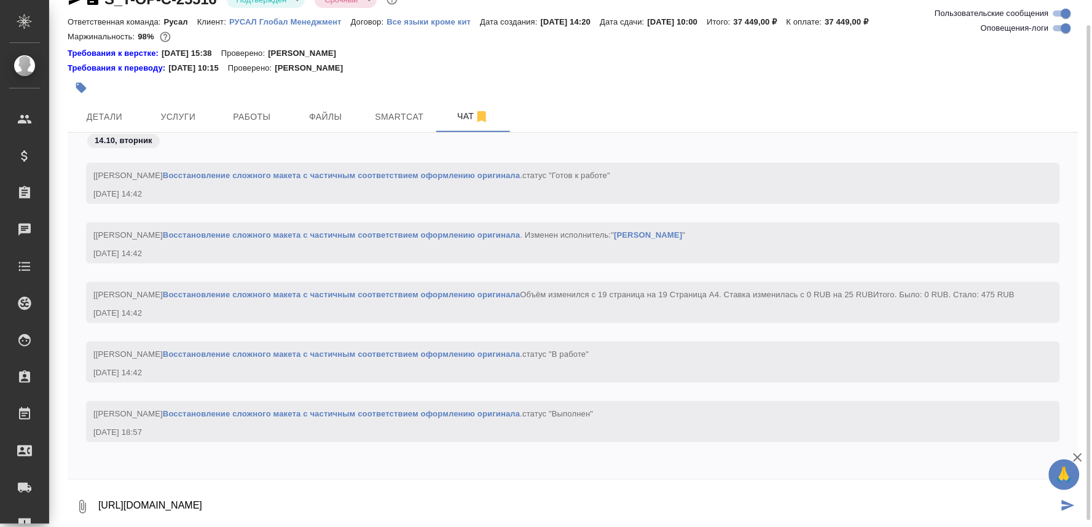
scroll to position [0, 0]
drag, startPoint x: 297, startPoint y: 519, endPoint x: 77, endPoint y: 474, distance: 224.4
click at [77, 474] on div "14.10, вторник [Васильева Наталья] Работа Восстановление сложного макета с част…" at bounding box center [573, 331] width 1011 height 396
paste textarea
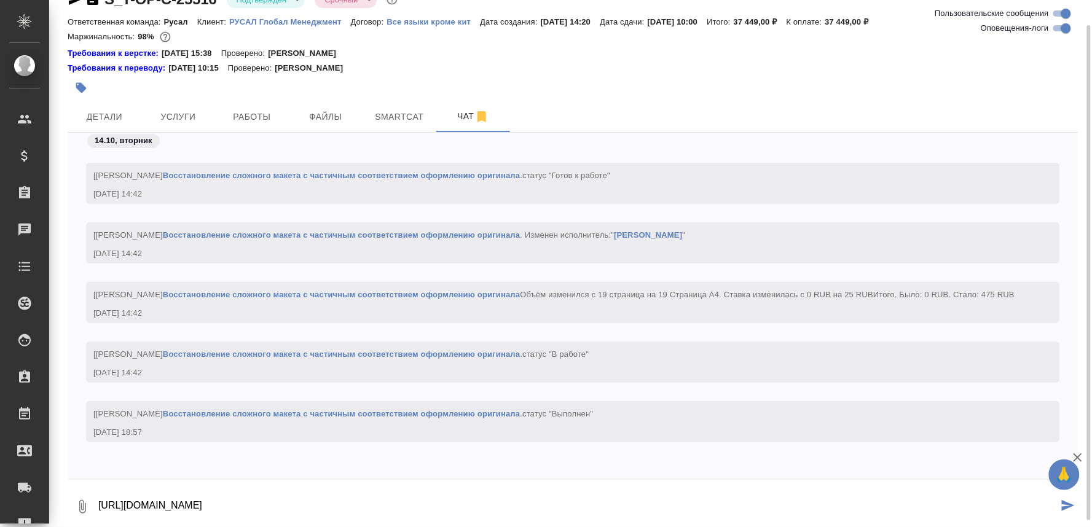
type textarea "https://drive.awatera.com/apps/files/files/10707220?dir=/Shares/%D0%A2-%D0%9E%D…"
